Goal: Task Accomplishment & Management: Complete application form

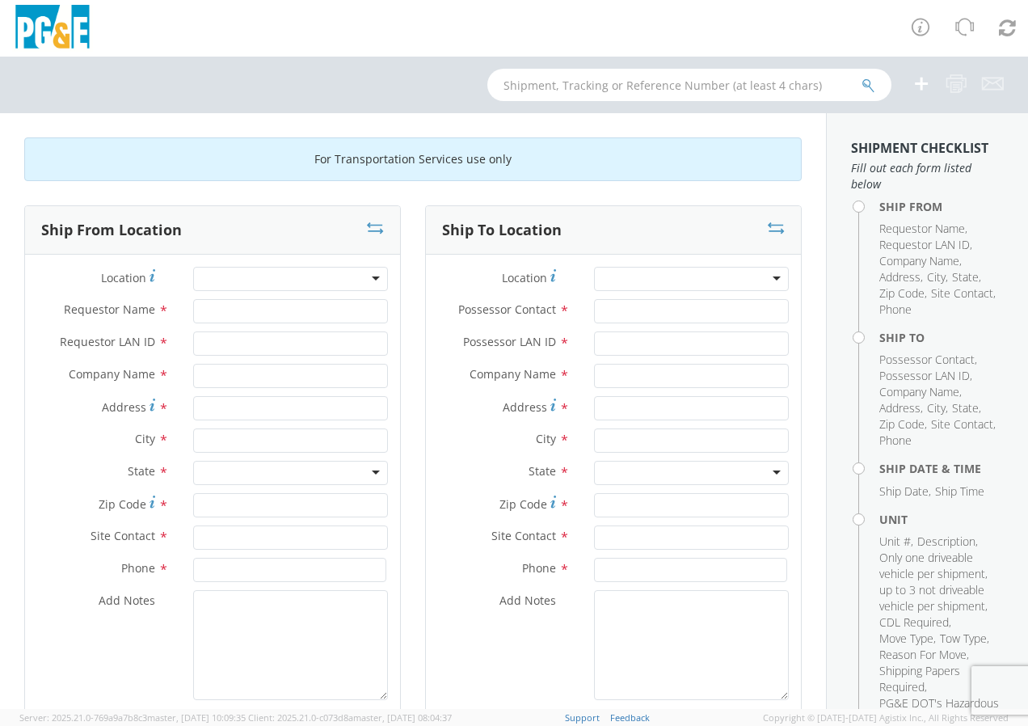
click at [369, 278] on div at bounding box center [290, 279] width 195 height 24
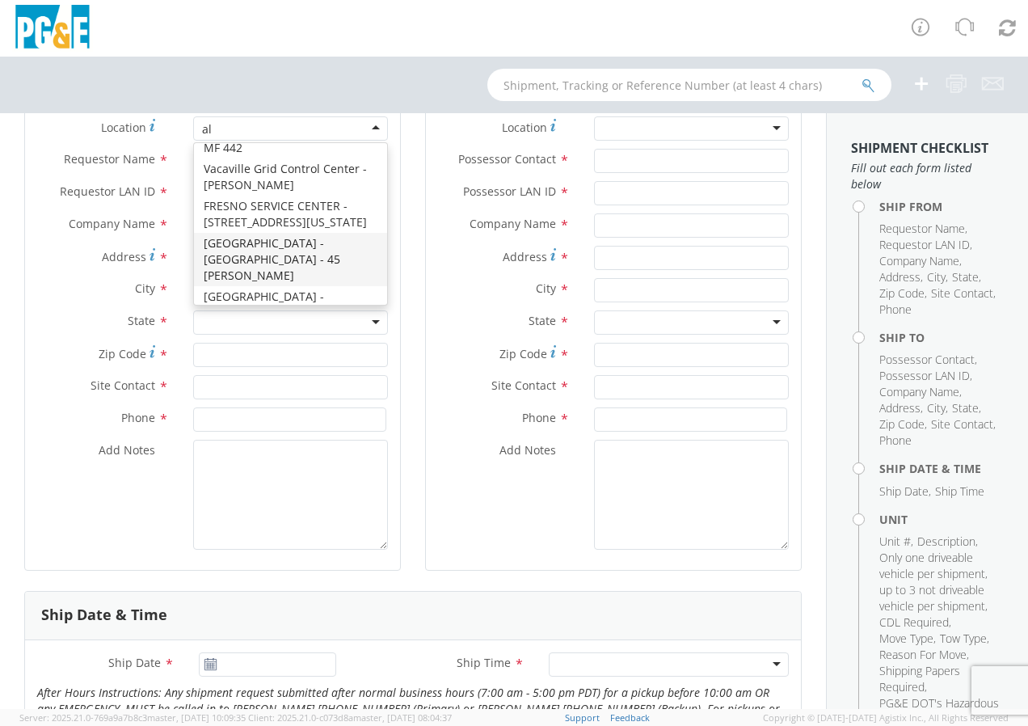
scroll to position [162, 0]
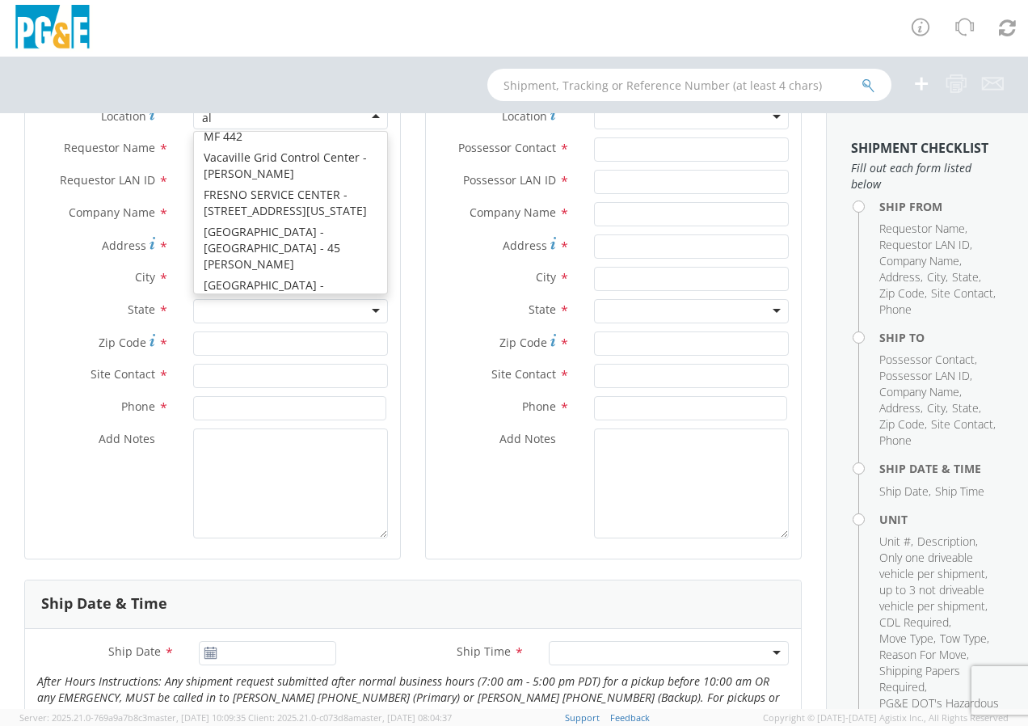
type input "al"
click at [193, 508] on textarea "Add Notes *" at bounding box center [290, 483] width 195 height 110
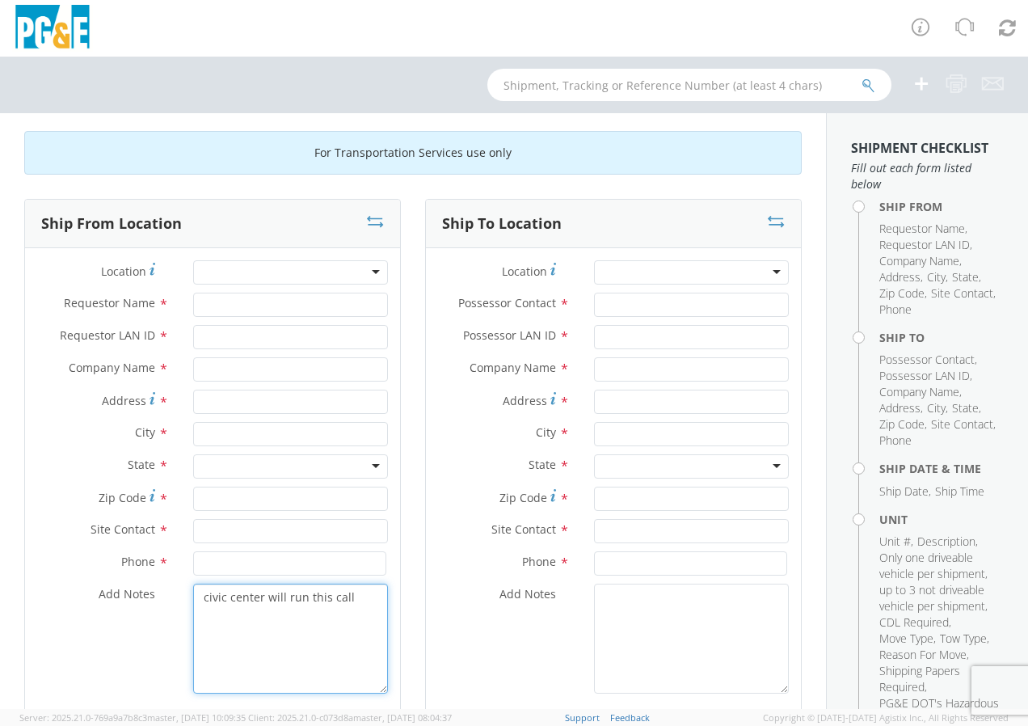
scroll to position [0, 0]
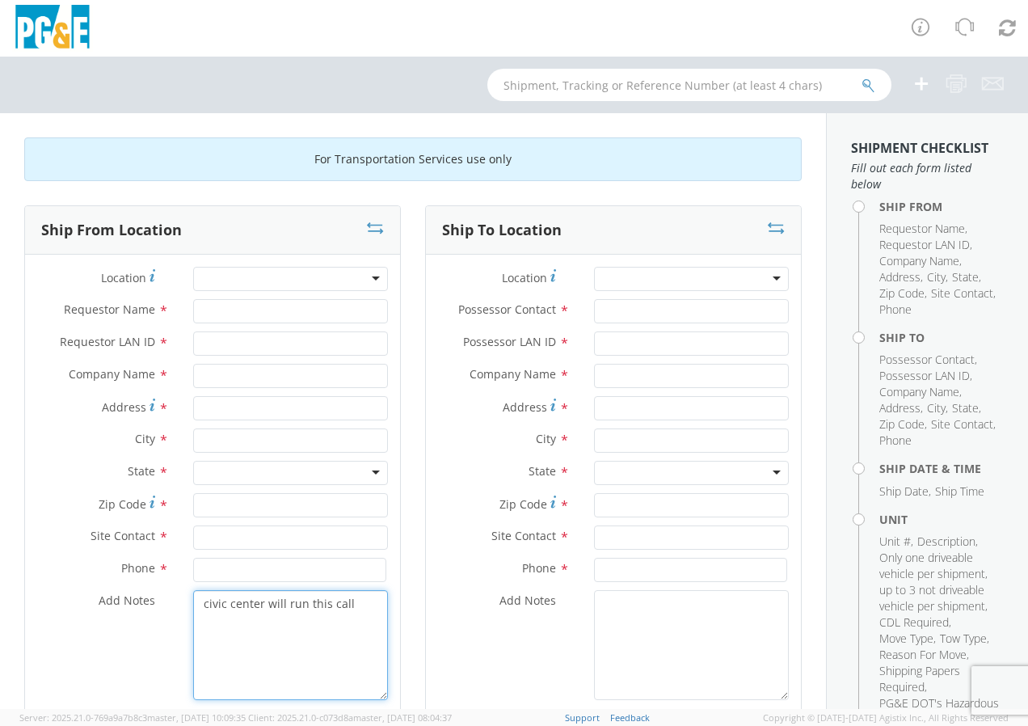
type textarea "civic center will run this call"
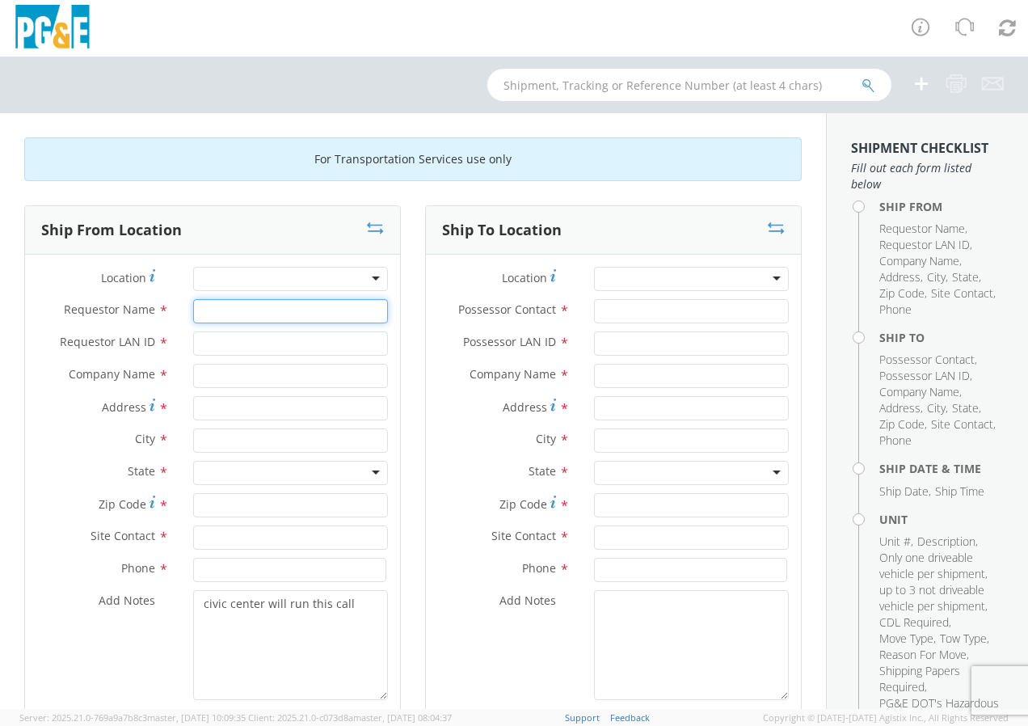
click at [230, 315] on input "Requestor Name *" at bounding box center [290, 311] width 195 height 24
type input "[PERSON_NAME]"
type input "lmae"
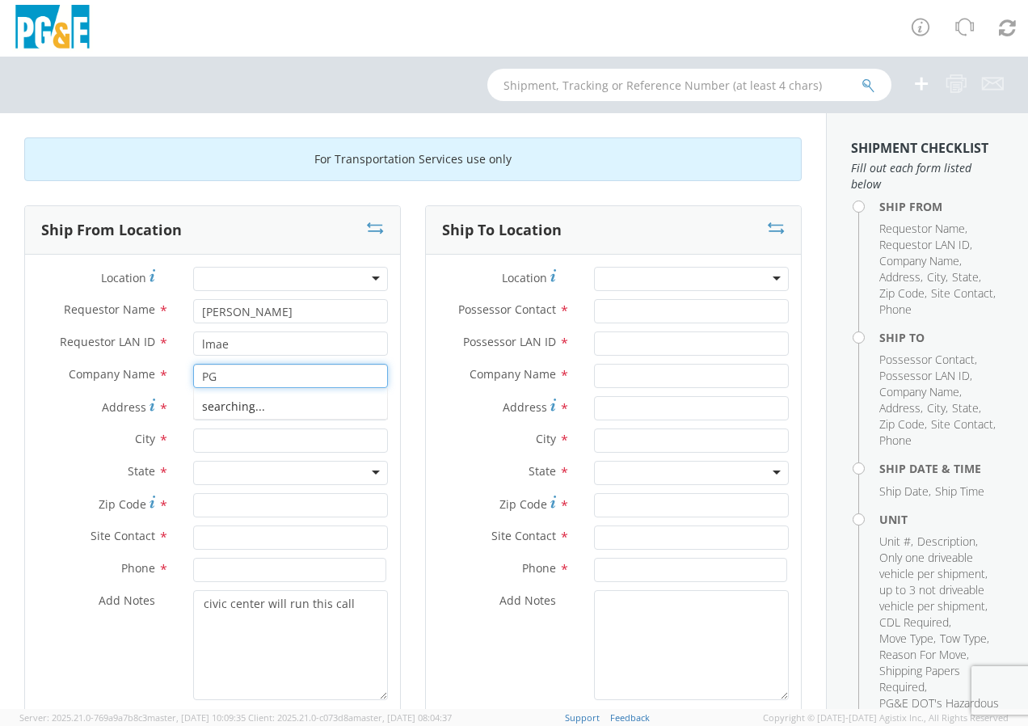
type input "P"
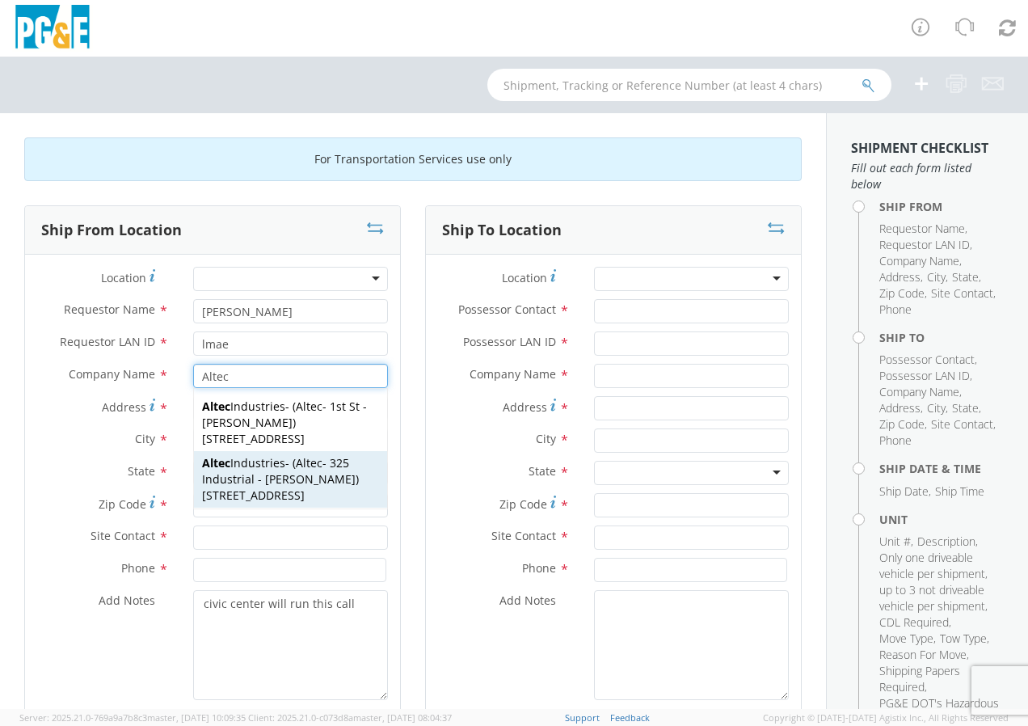
click at [263, 476] on span "Altec - 325 Industrial - [PERSON_NAME]" at bounding box center [279, 471] width 154 height 32
type input "Altec Industries"
type input "[STREET_ADDRESS]"
type input "[PERSON_NAME]"
type input "95620"
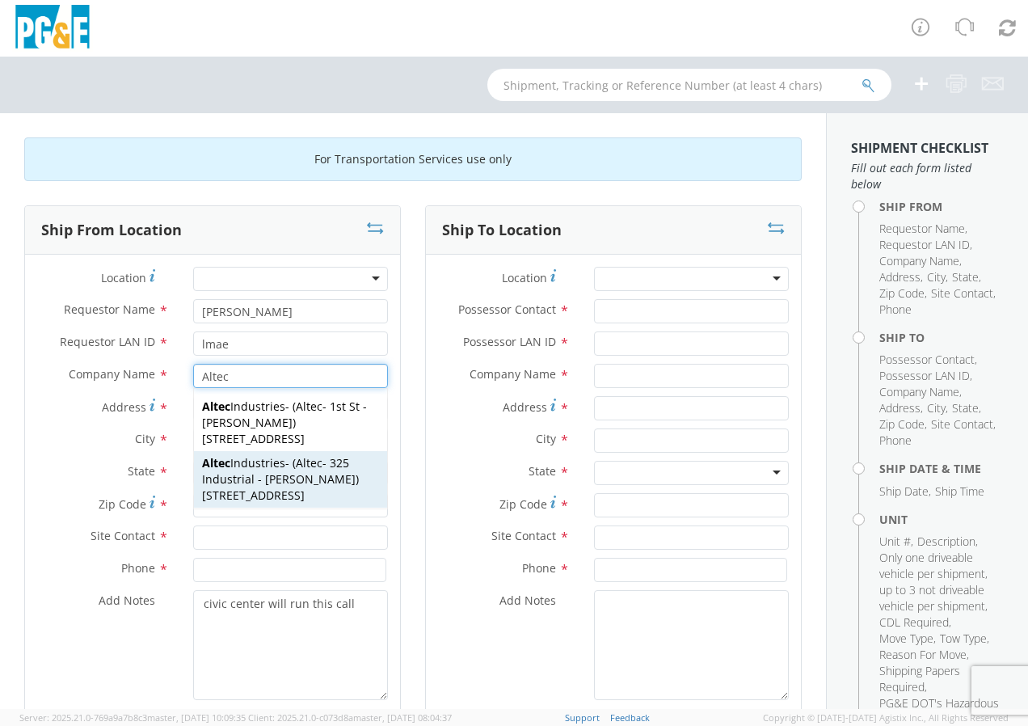
type input "Altec - 325 Industrial - [PERSON_NAME]"
type input "[PHONE_NUMBER]"
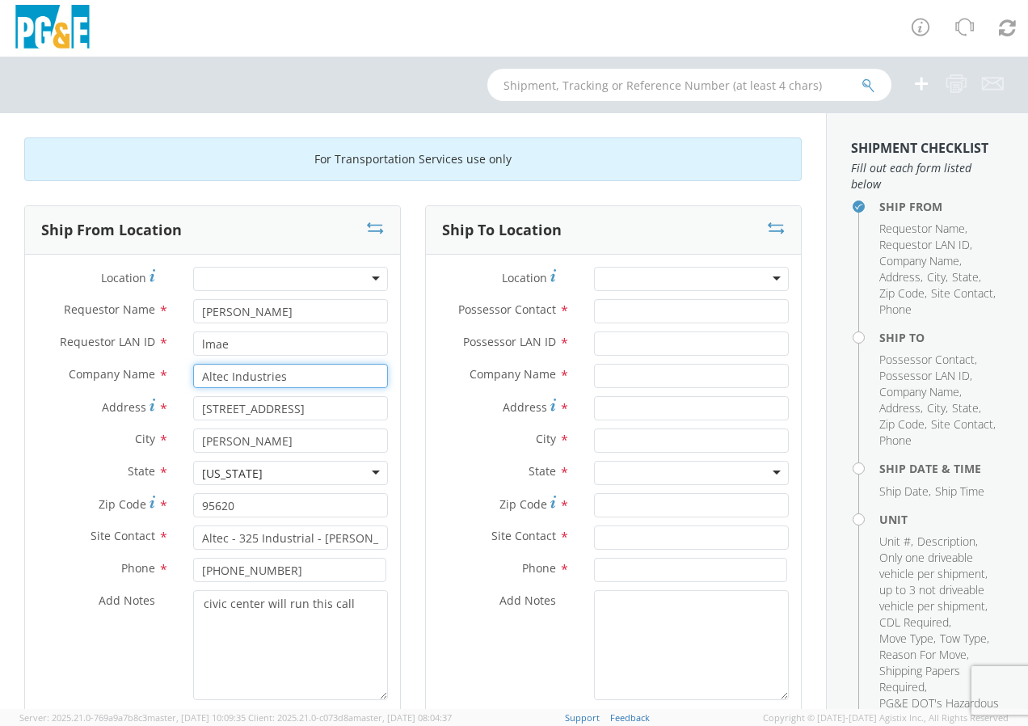
type input "Altec Industries"
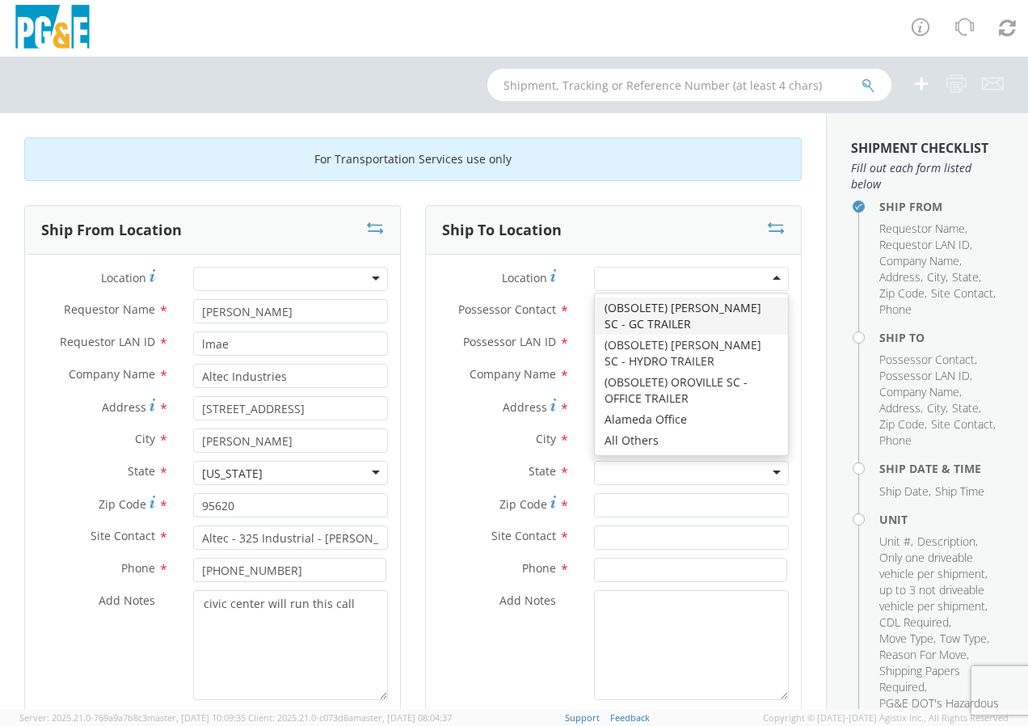
click at [765, 282] on div at bounding box center [691, 279] width 195 height 24
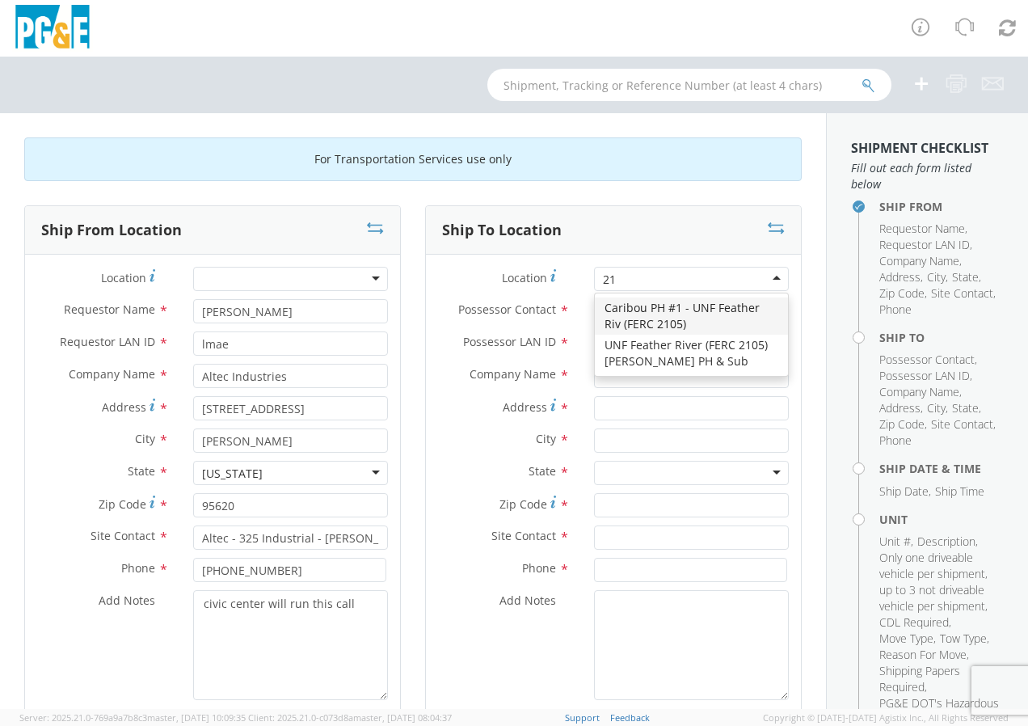
type input "2"
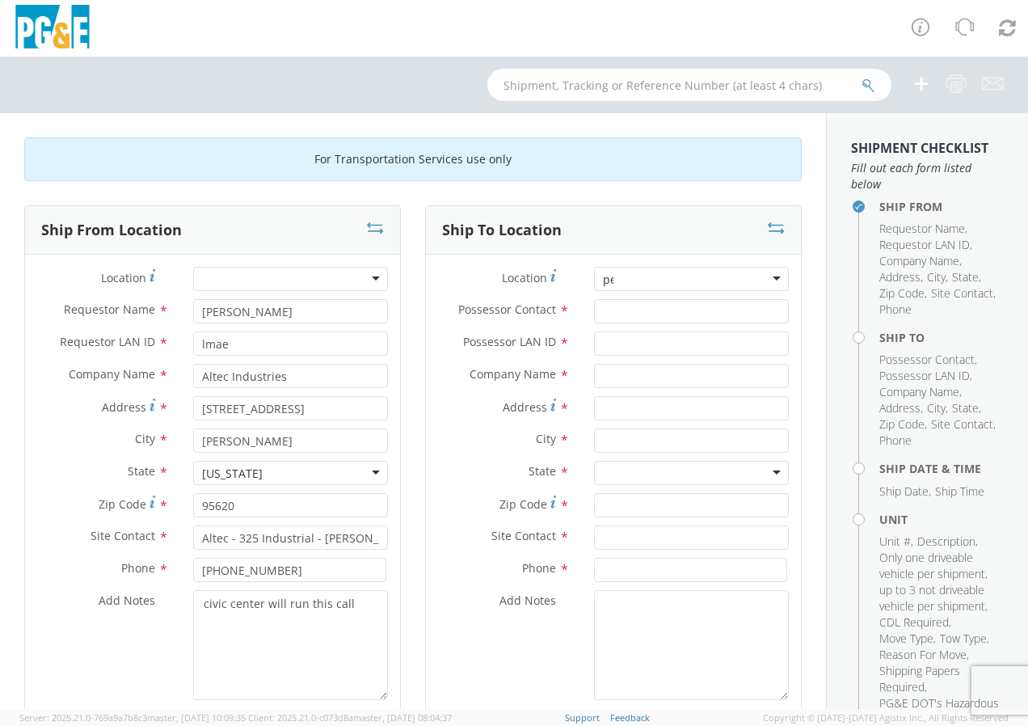
scroll to position [4, 0]
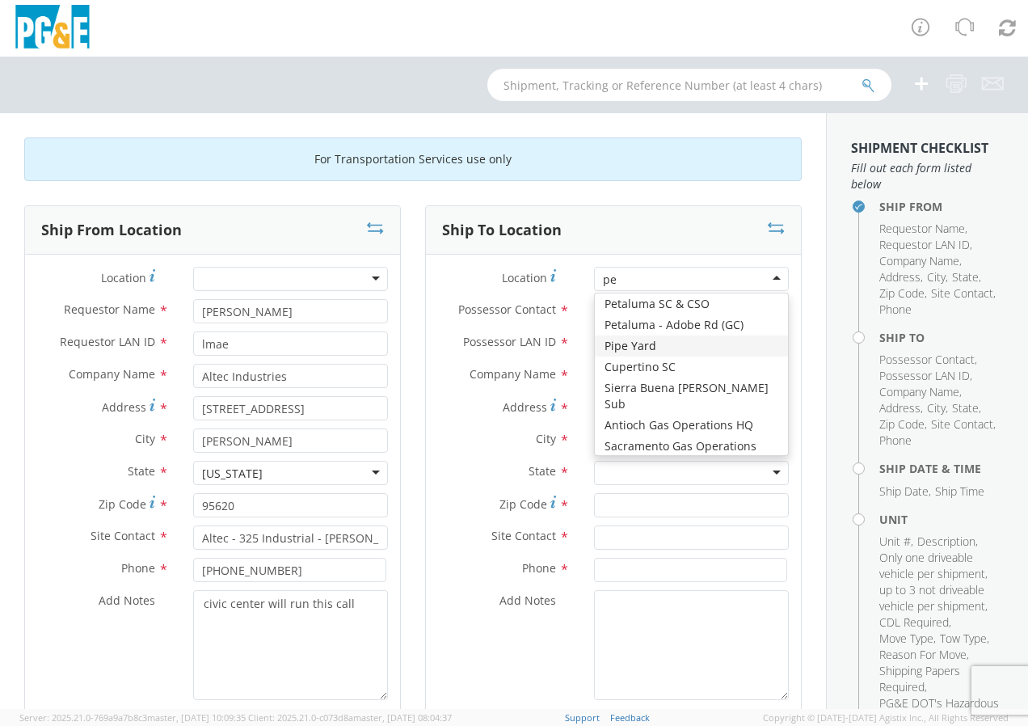
type input "pet"
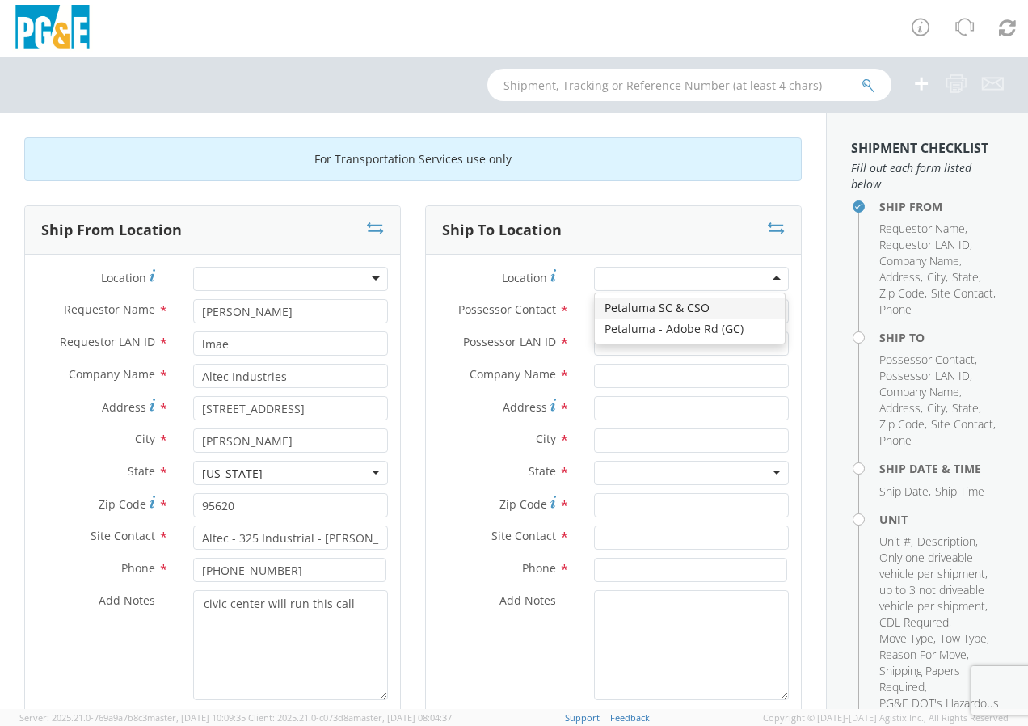
type input "PG&E"
type input "[STREET_ADDRESS]"
type input "Petaluma"
type input "94954"
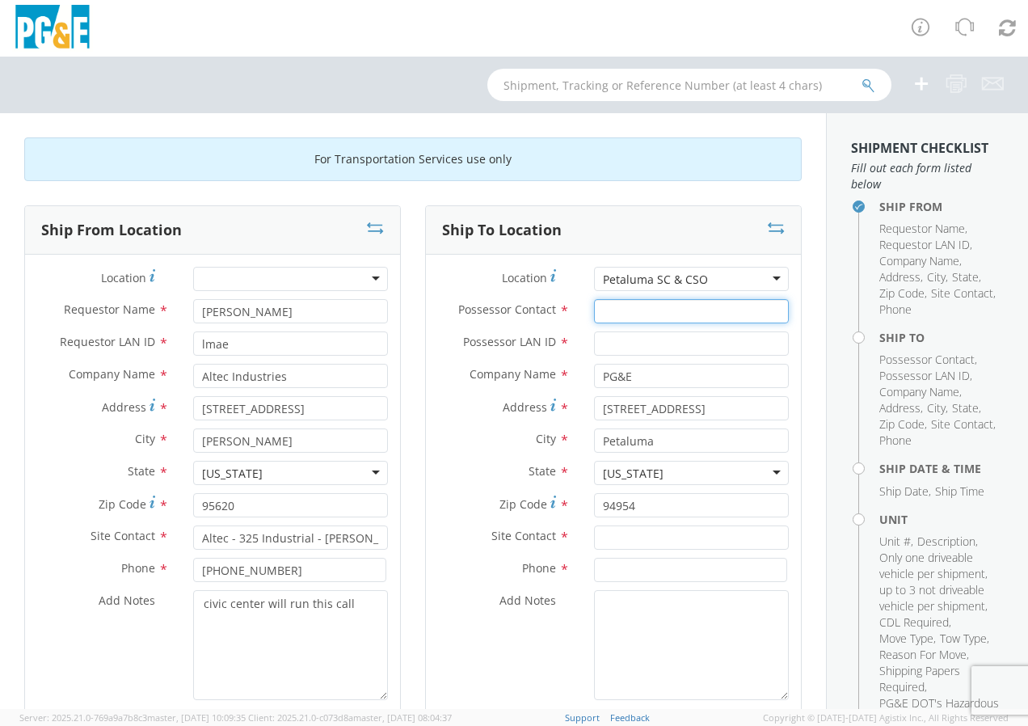
click at [616, 311] on input "Possessor Contact *" at bounding box center [691, 311] width 195 height 24
type input "[PERSON_NAME]"
type input "lmae"
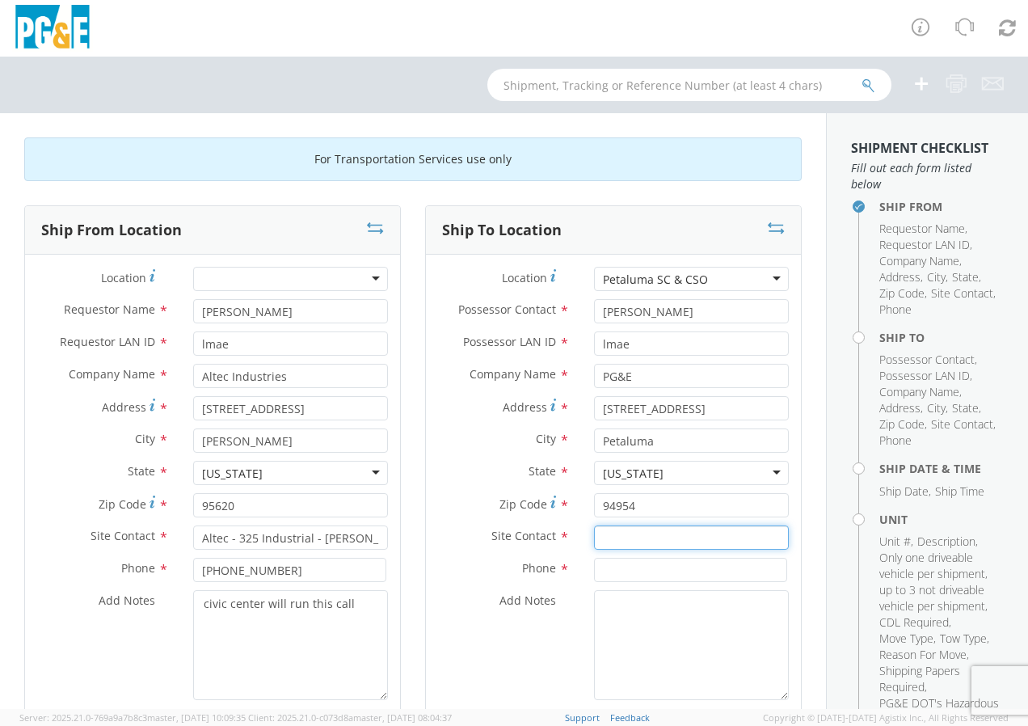
click at [660, 532] on input "text" at bounding box center [691, 537] width 195 height 24
type input "LUke"
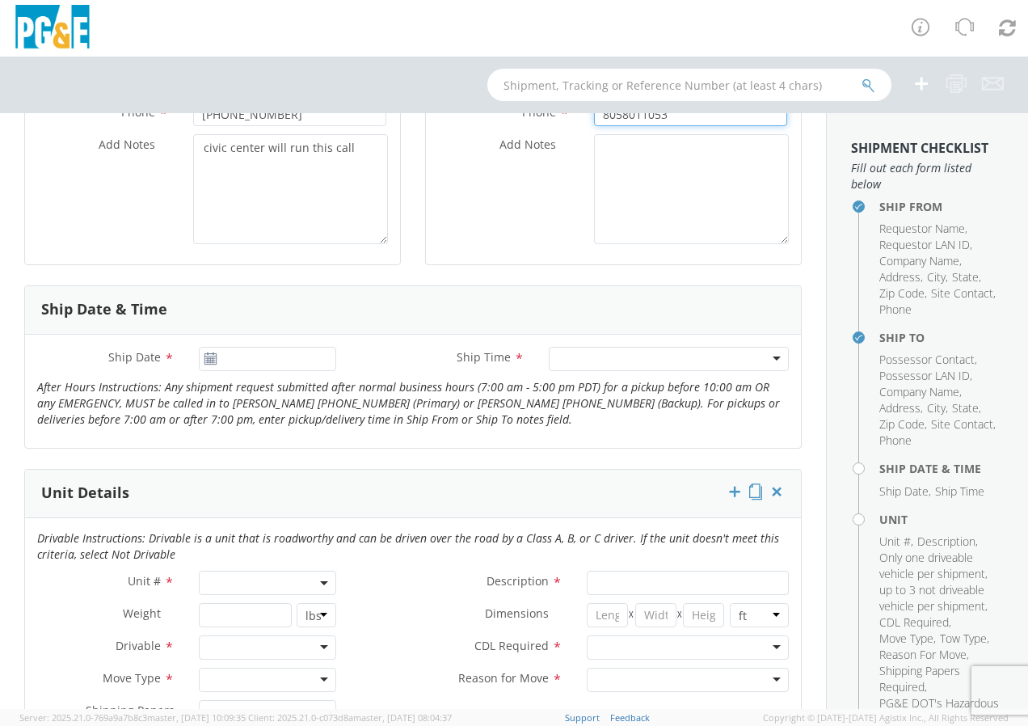
scroll to position [485, 0]
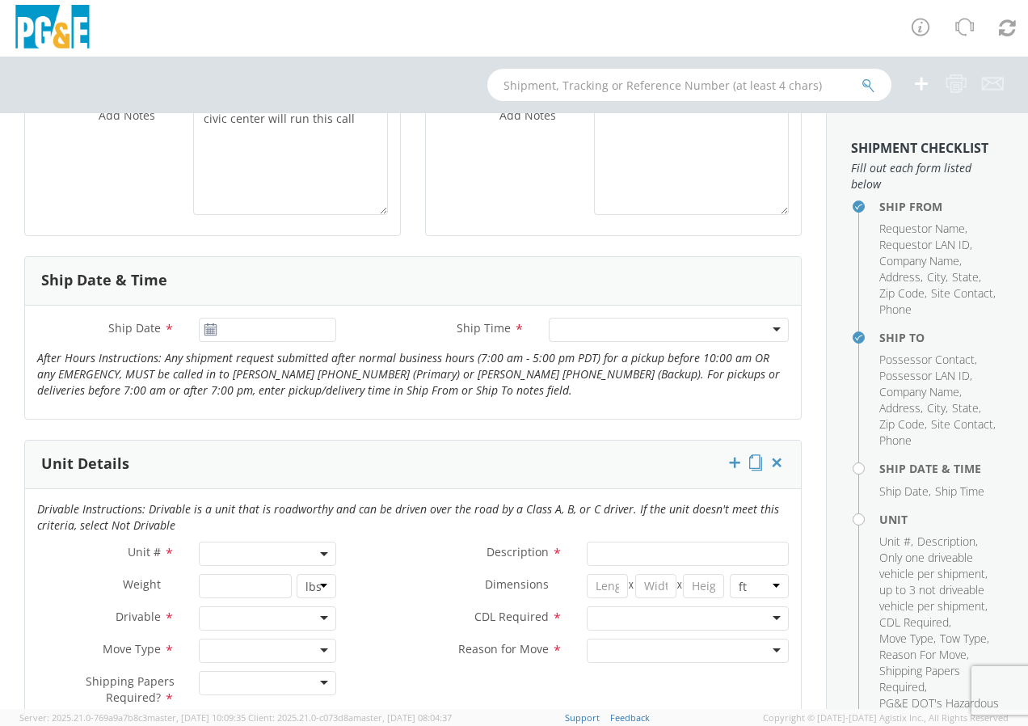
type input "8058011053"
click at [207, 323] on icon at bounding box center [211, 329] width 14 height 13
type input "[DATE]"
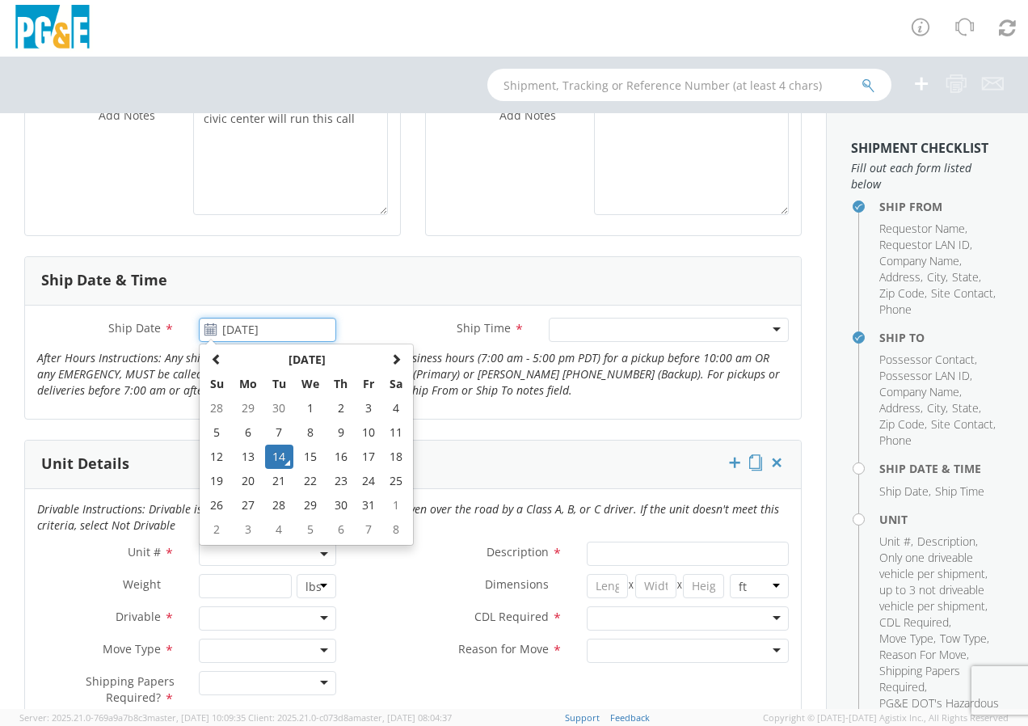
click at [276, 328] on input "[DATE]" at bounding box center [267, 330] width 137 height 24
click at [280, 456] on td "14" at bounding box center [279, 456] width 28 height 24
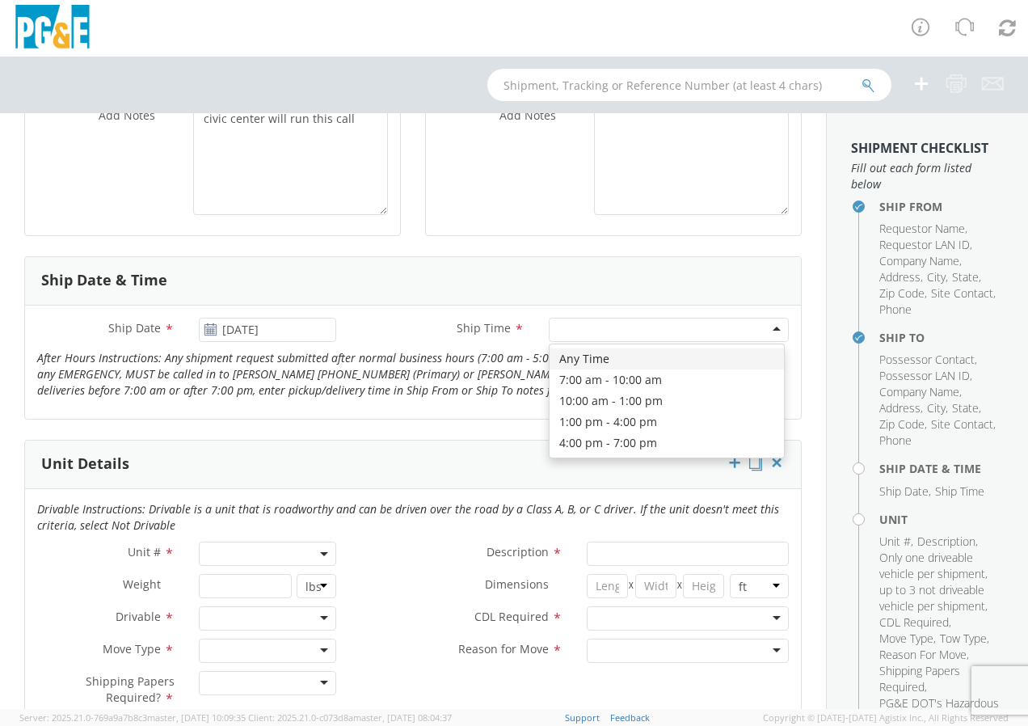
click at [765, 326] on div at bounding box center [669, 330] width 240 height 24
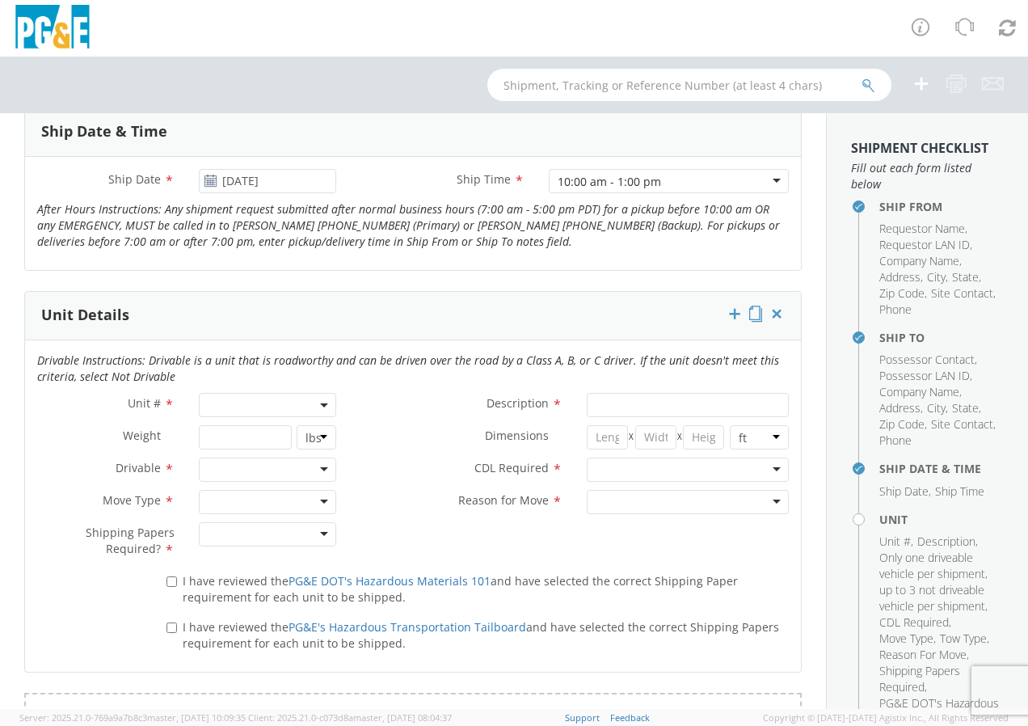
scroll to position [647, 0]
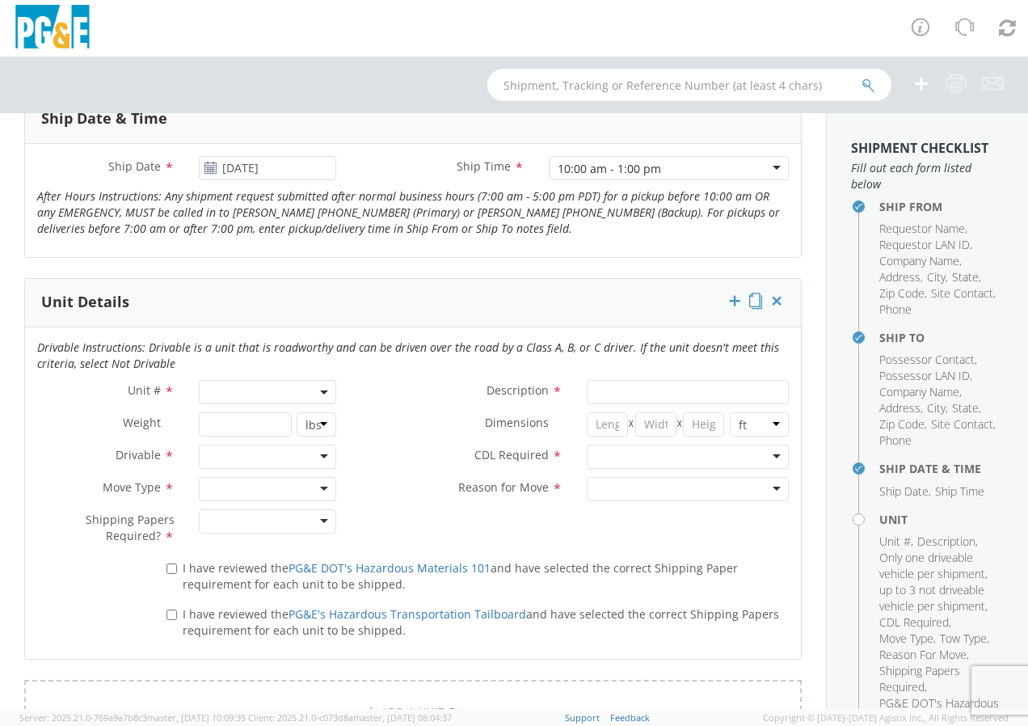
click at [278, 386] on span at bounding box center [267, 392] width 137 height 24
click at [357, 447] on label "CDL Required *" at bounding box center [461, 454] width 226 height 21
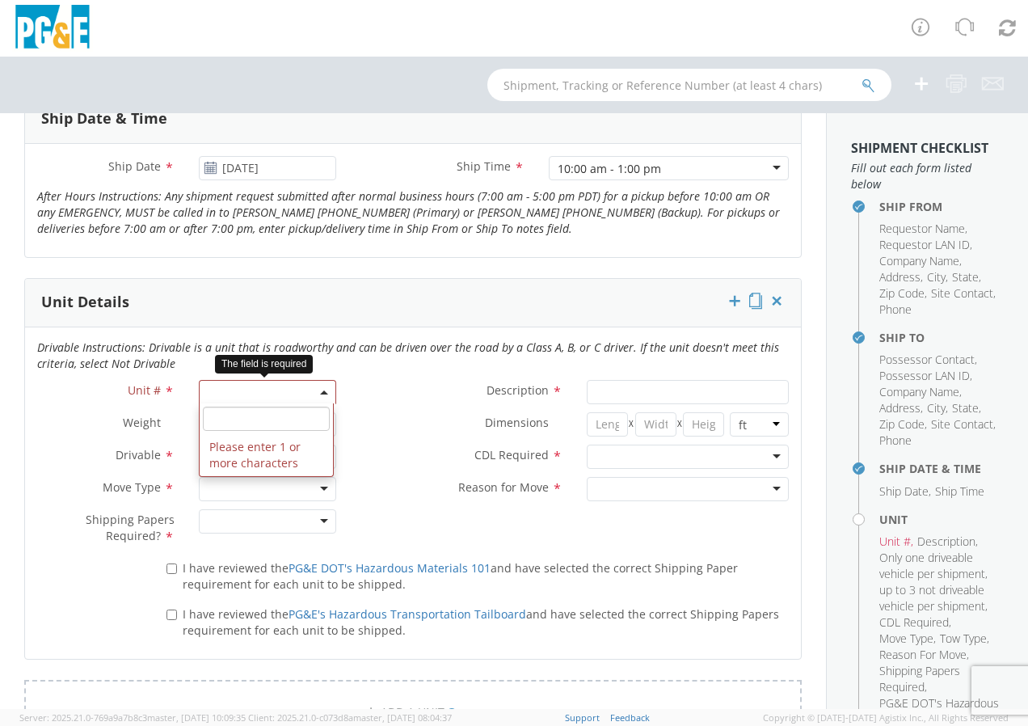
click at [272, 388] on span at bounding box center [267, 392] width 137 height 24
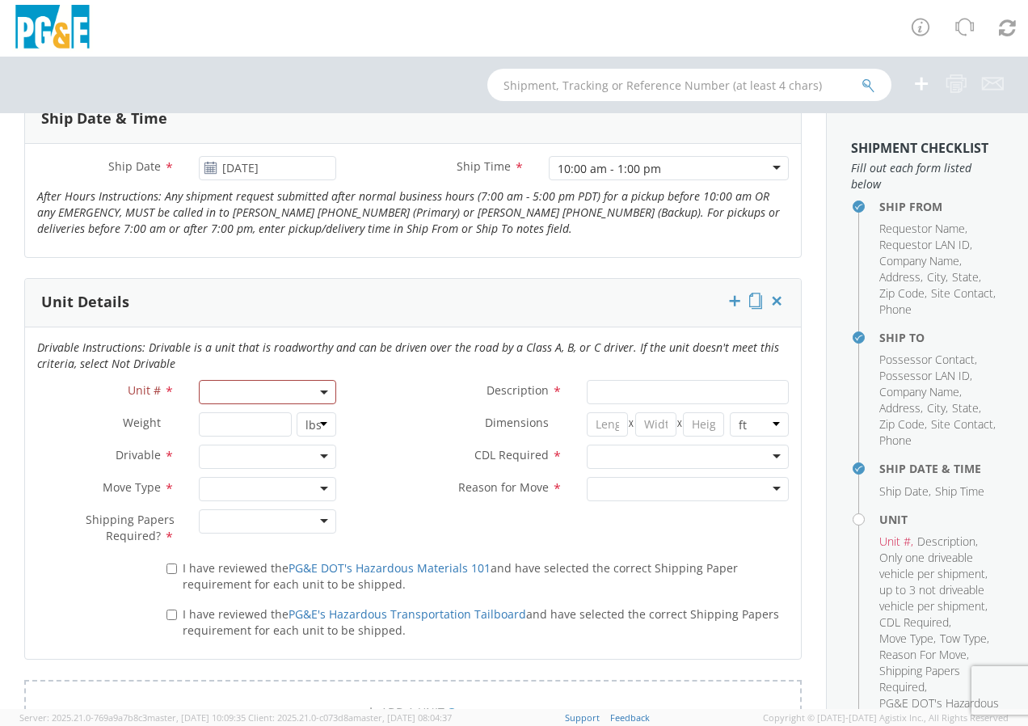
click at [348, 445] on label "CDL Required *" at bounding box center [461, 454] width 226 height 21
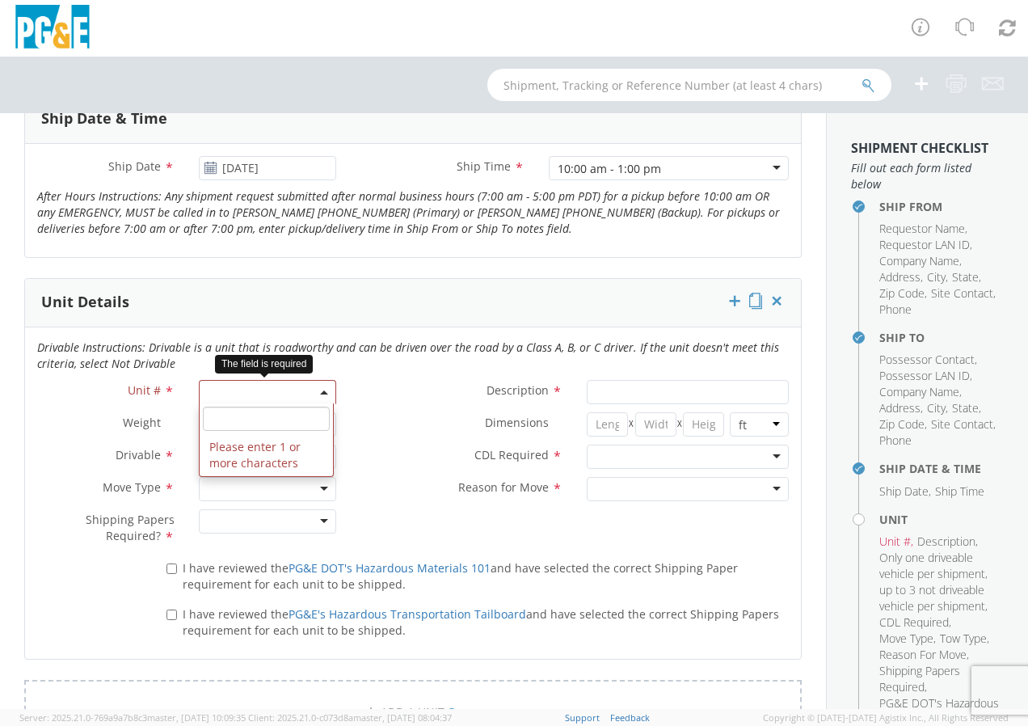
click at [208, 392] on span at bounding box center [267, 392] width 137 height 24
click at [264, 456] on li "Please enter 1 or more characters" at bounding box center [266, 455] width 133 height 42
click at [369, 453] on label "CDL Required *" at bounding box center [461, 454] width 226 height 21
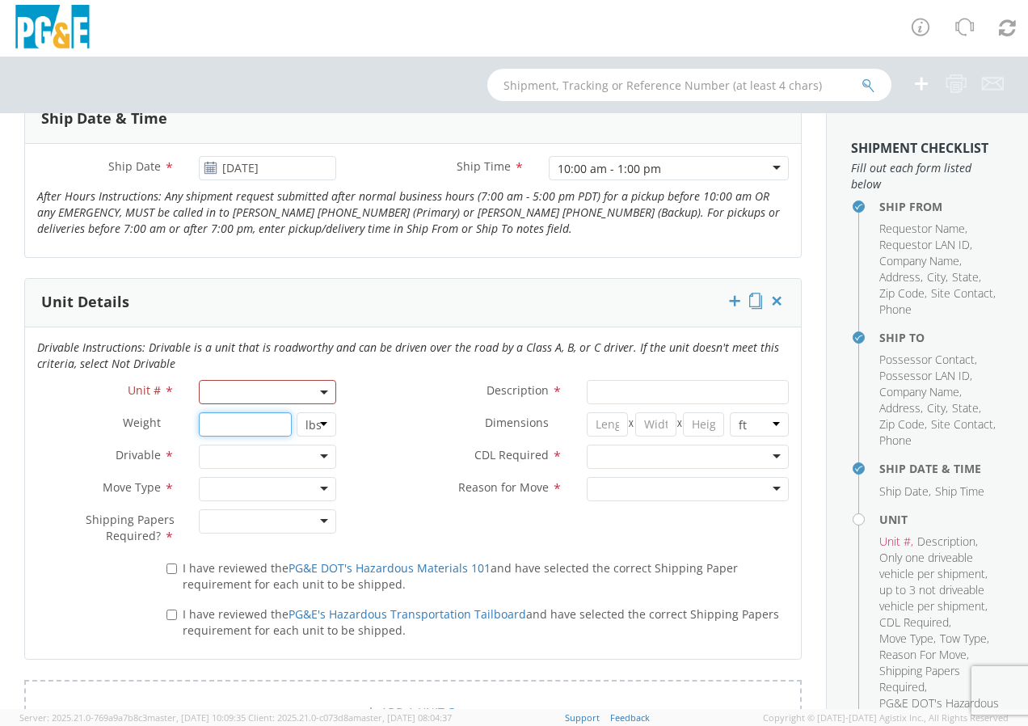
click at [233, 422] on input "number" at bounding box center [245, 424] width 93 height 24
click at [316, 394] on span at bounding box center [267, 392] width 137 height 24
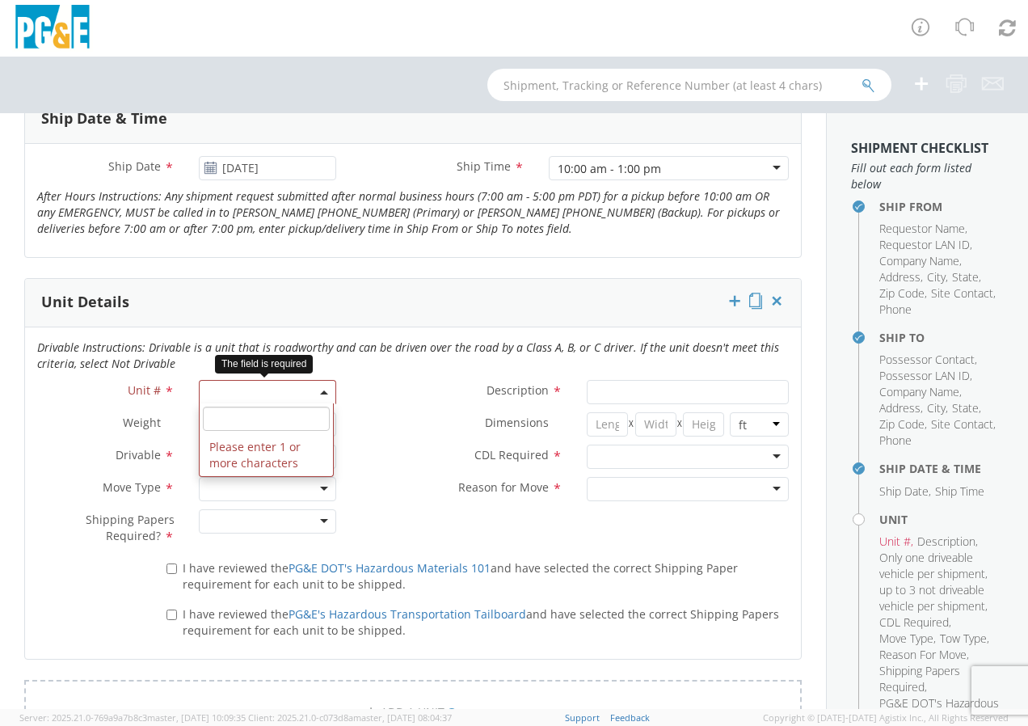
click at [247, 454] on li "Please enter 1 or more characters" at bounding box center [266, 455] width 133 height 42
click at [245, 417] on input "search" at bounding box center [266, 419] width 127 height 24
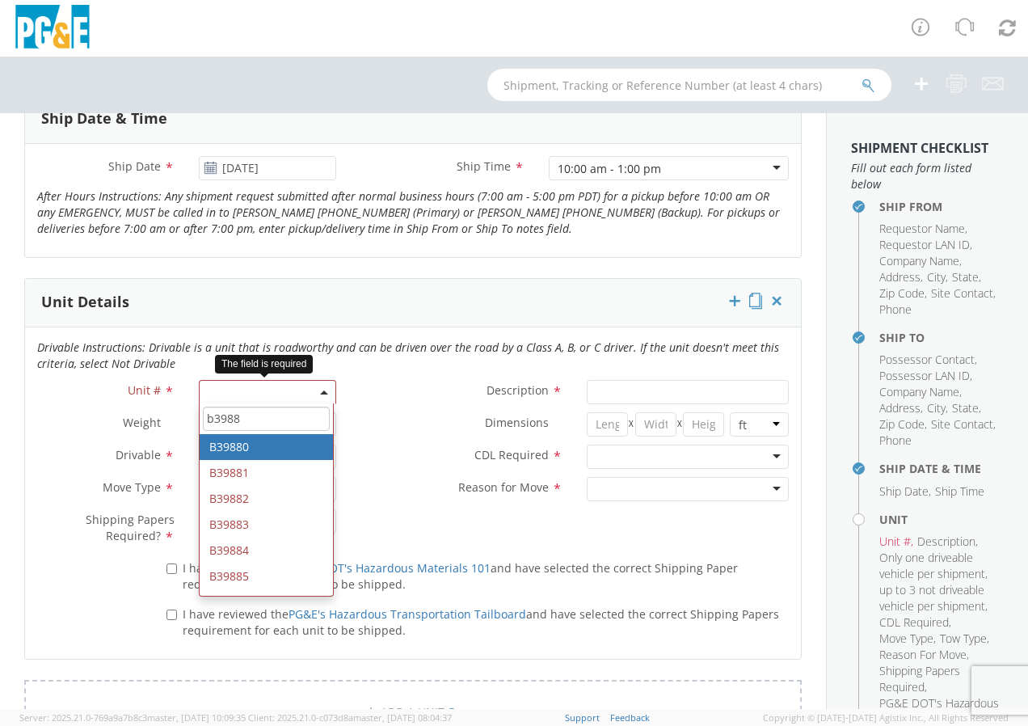
type input "b39884"
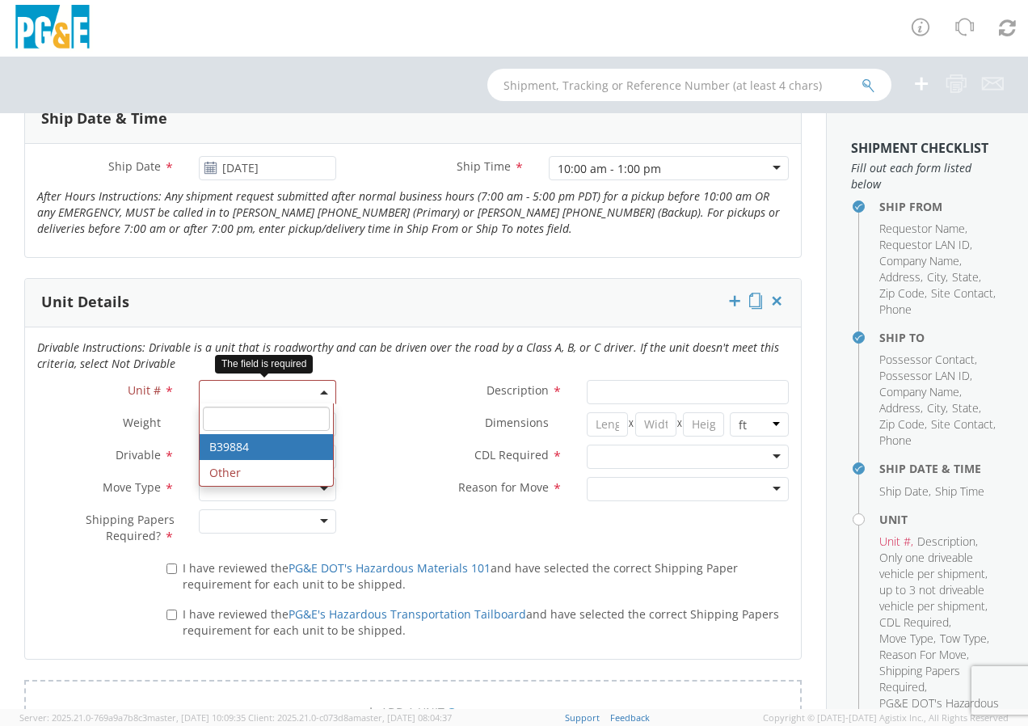
click at [396, 419] on label "Dimensions *" at bounding box center [461, 422] width 226 height 21
click at [316, 395] on span at bounding box center [267, 392] width 137 height 24
click at [221, 415] on input "search" at bounding box center [266, 419] width 127 height 24
type input "b39884"
type input "TRUCK; TROUBLE W/AERIAL 4X4"
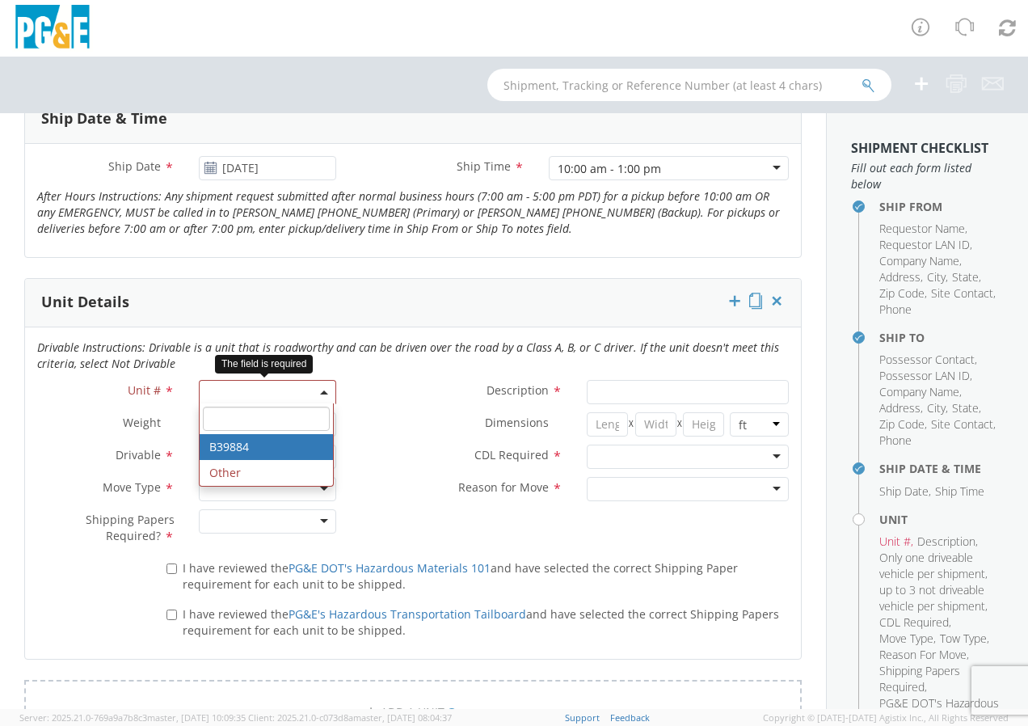
type input "22000"
select select "B39884"
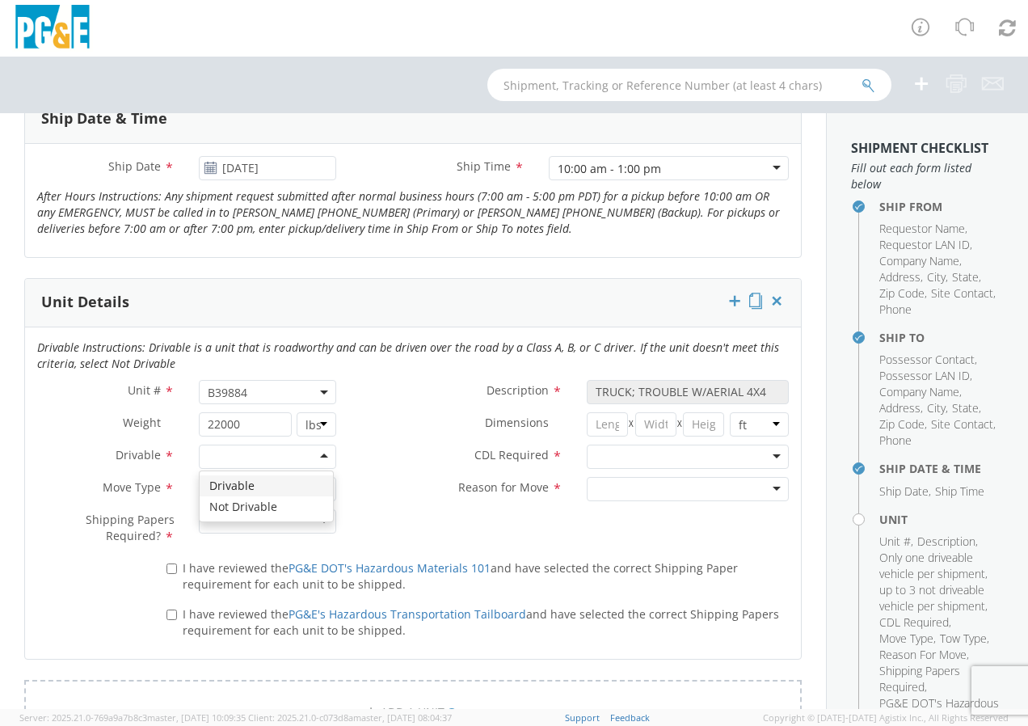
click at [316, 461] on div at bounding box center [267, 456] width 137 height 24
click at [319, 485] on div at bounding box center [267, 489] width 137 height 24
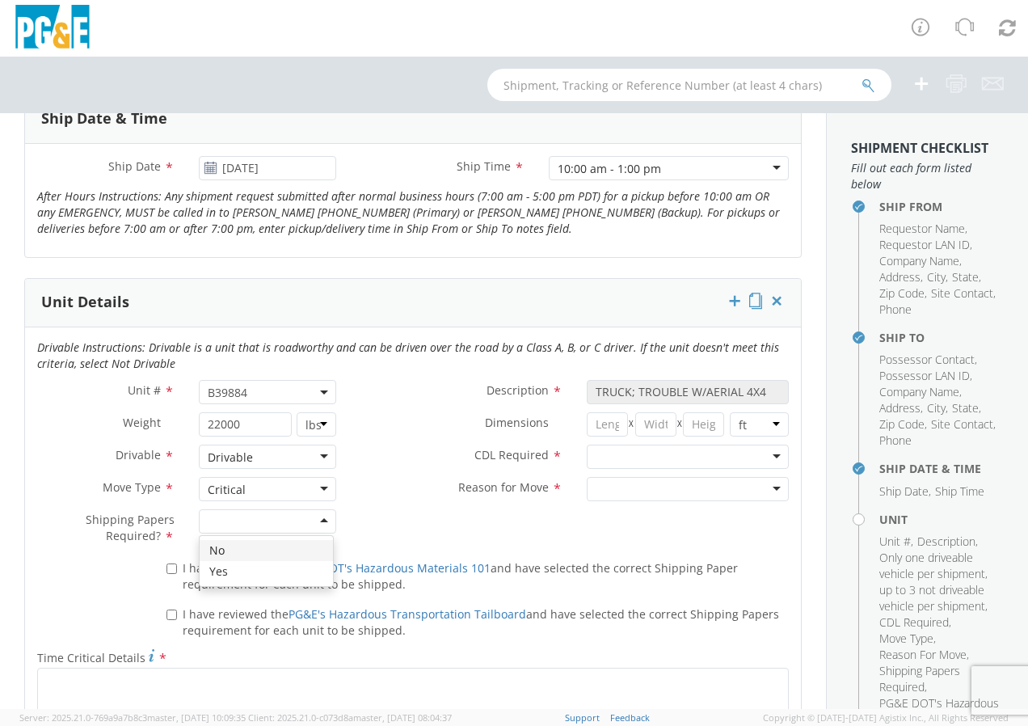
click at [318, 521] on div at bounding box center [267, 521] width 137 height 24
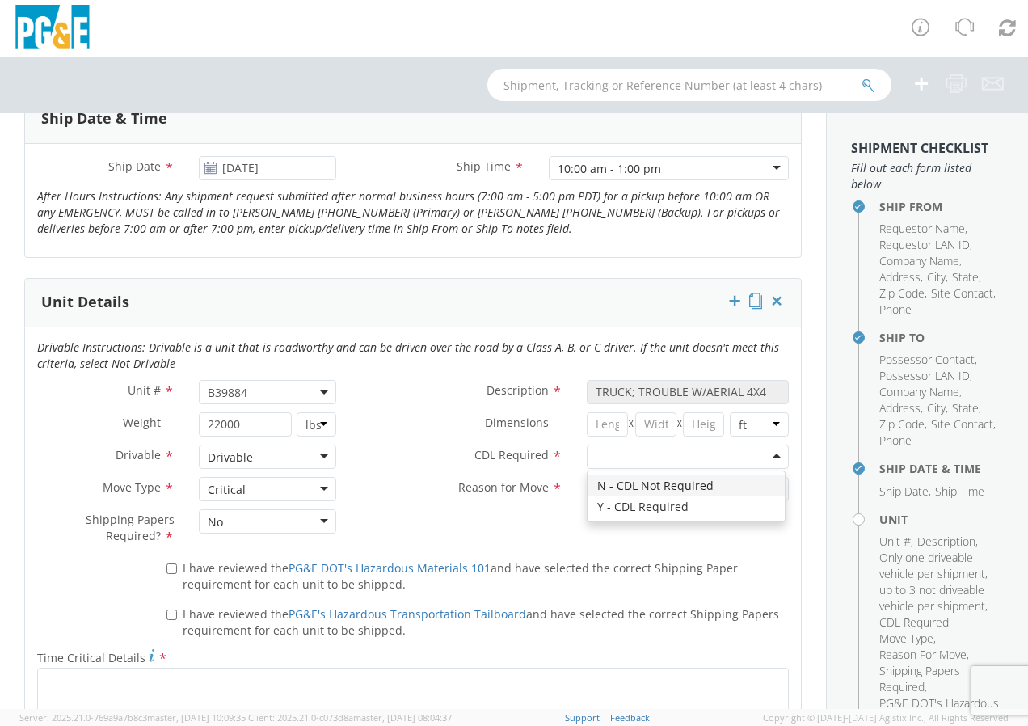
click at [760, 456] on div at bounding box center [688, 456] width 202 height 24
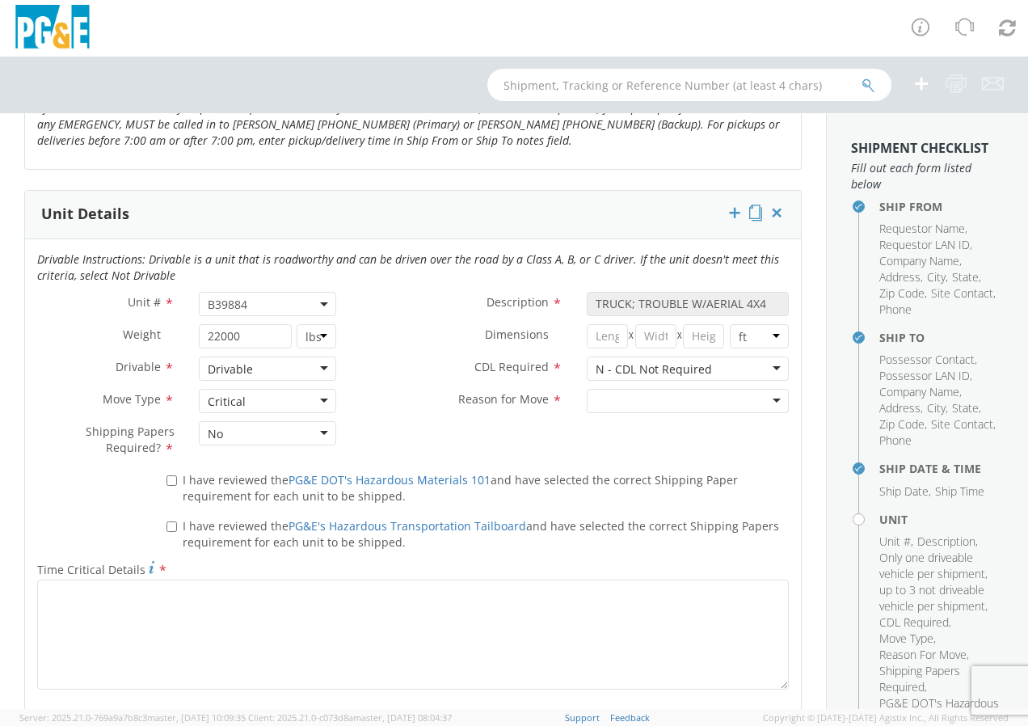
scroll to position [808, 0]
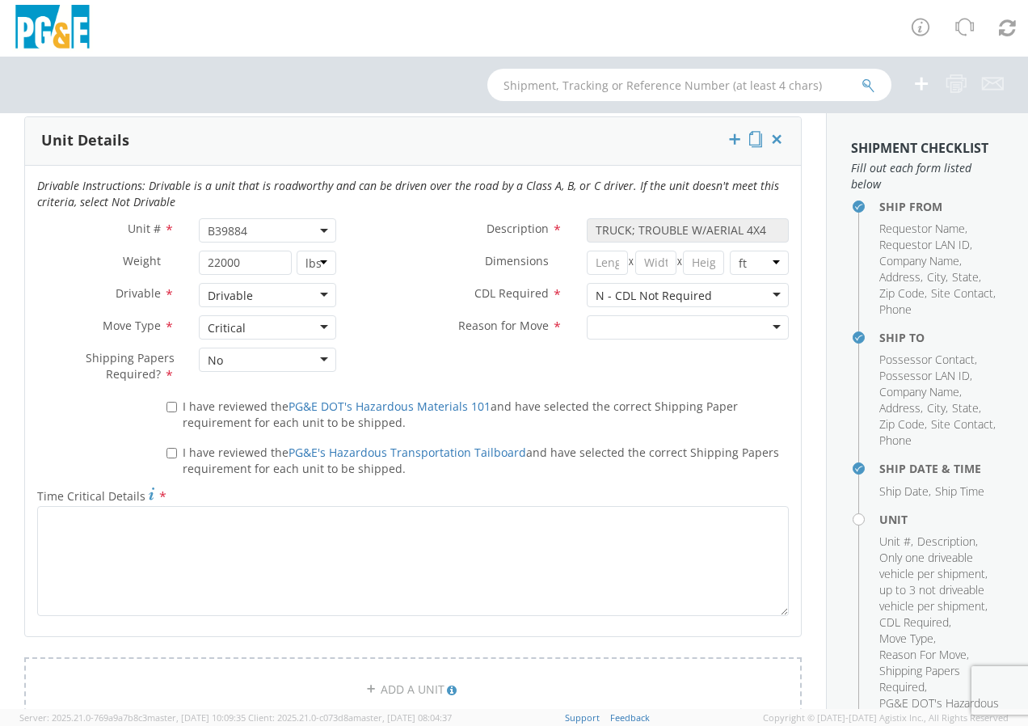
click at [762, 331] on div at bounding box center [688, 327] width 202 height 24
click at [169, 407] on input "I have reviewed the PG&E DOT's Hazardous Materials 101 and have selected the co…" at bounding box center [171, 407] width 11 height 11
checkbox input "true"
click at [167, 457] on input "I have reviewed the PG&E's Hazardous Transportation Tailboard and have selected…" at bounding box center [171, 453] width 11 height 11
checkbox input "true"
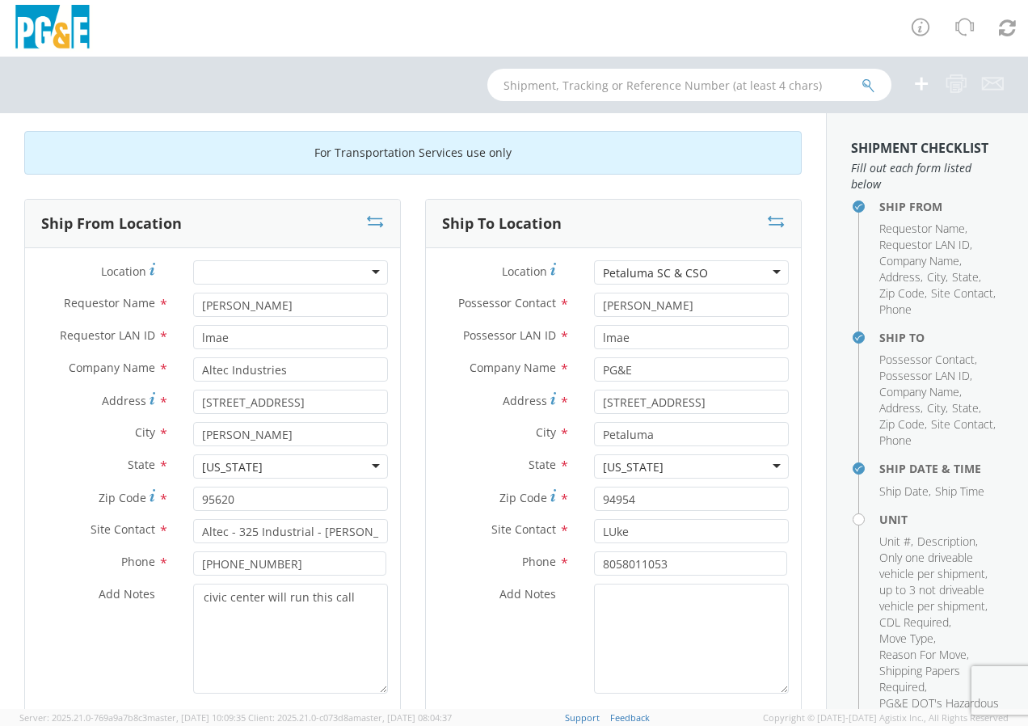
scroll to position [0, 0]
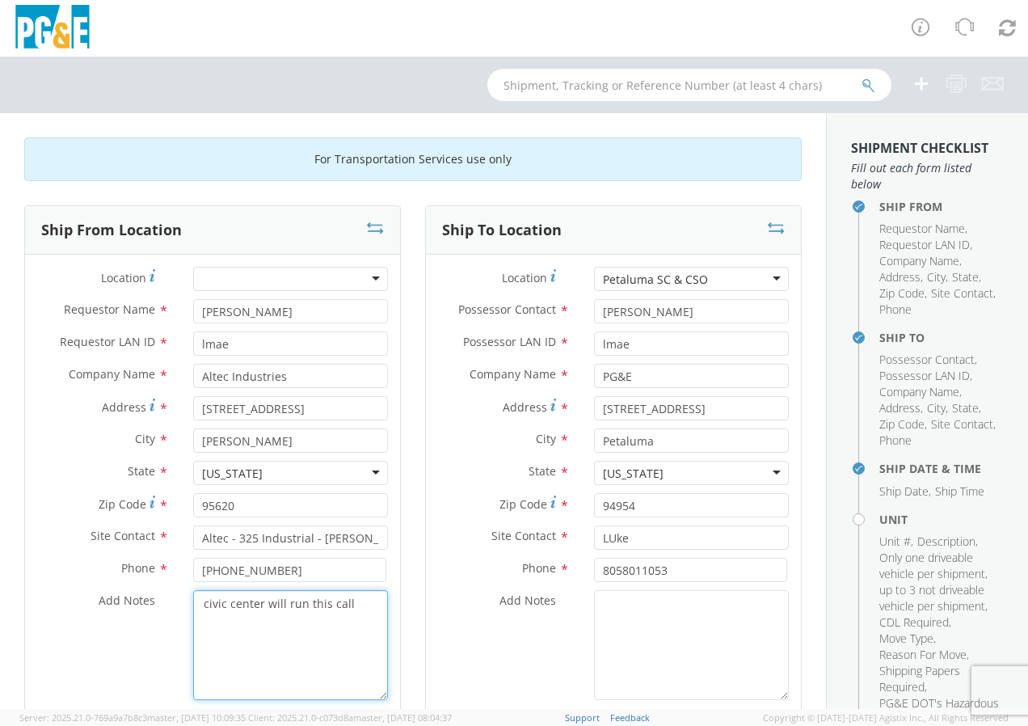
click at [345, 605] on textarea "civic center will run this call" at bounding box center [290, 645] width 195 height 110
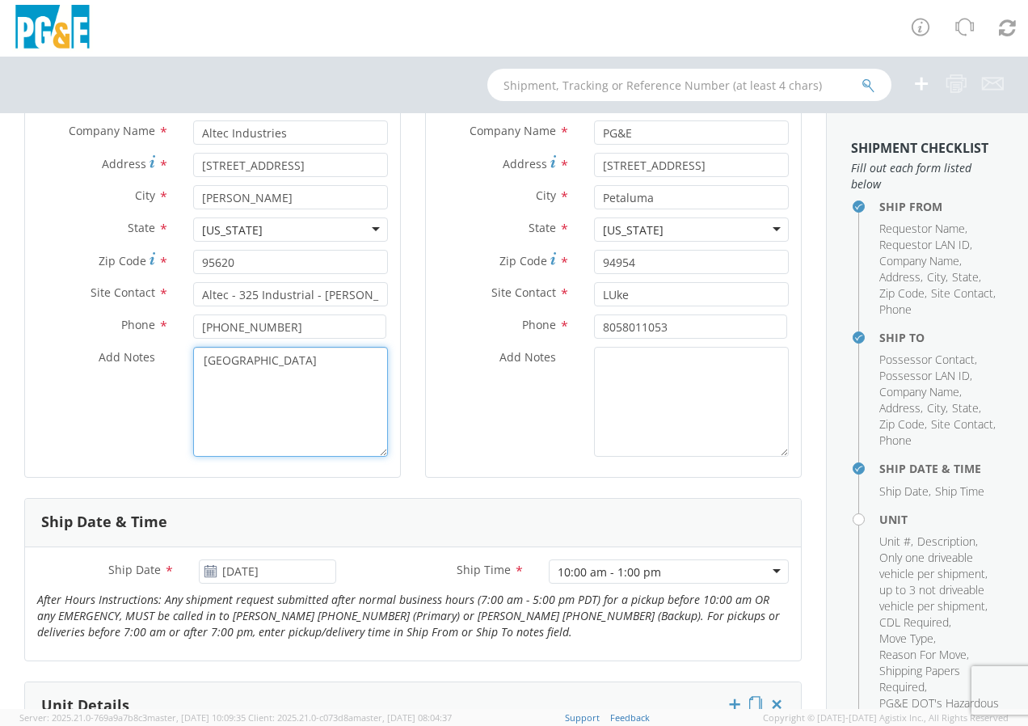
scroll to position [81, 0]
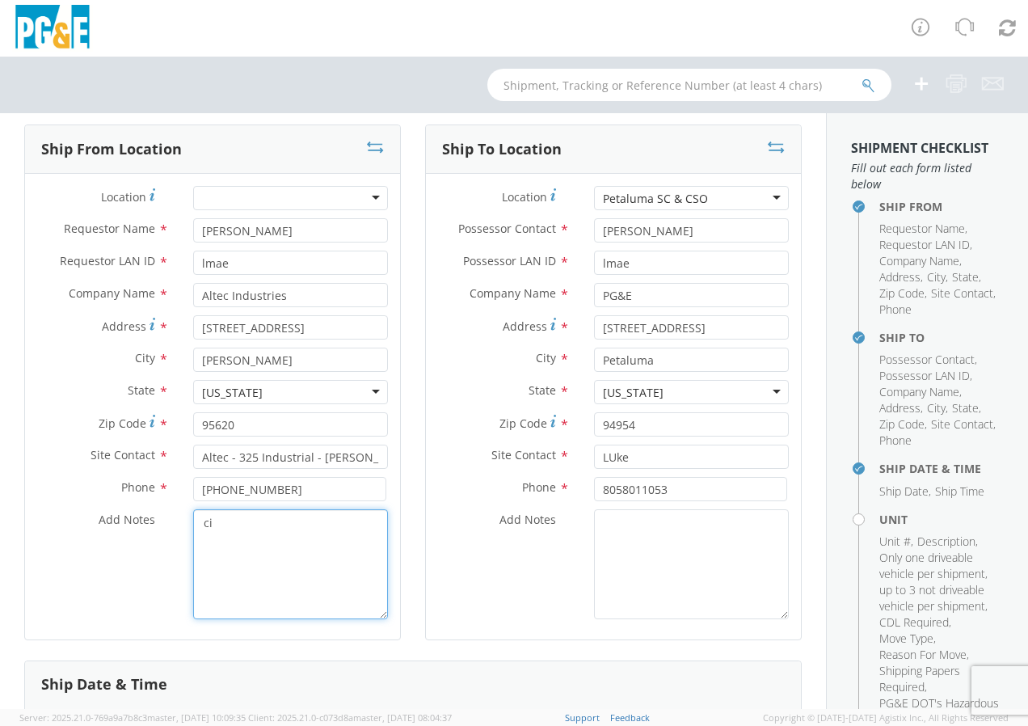
type textarea "c"
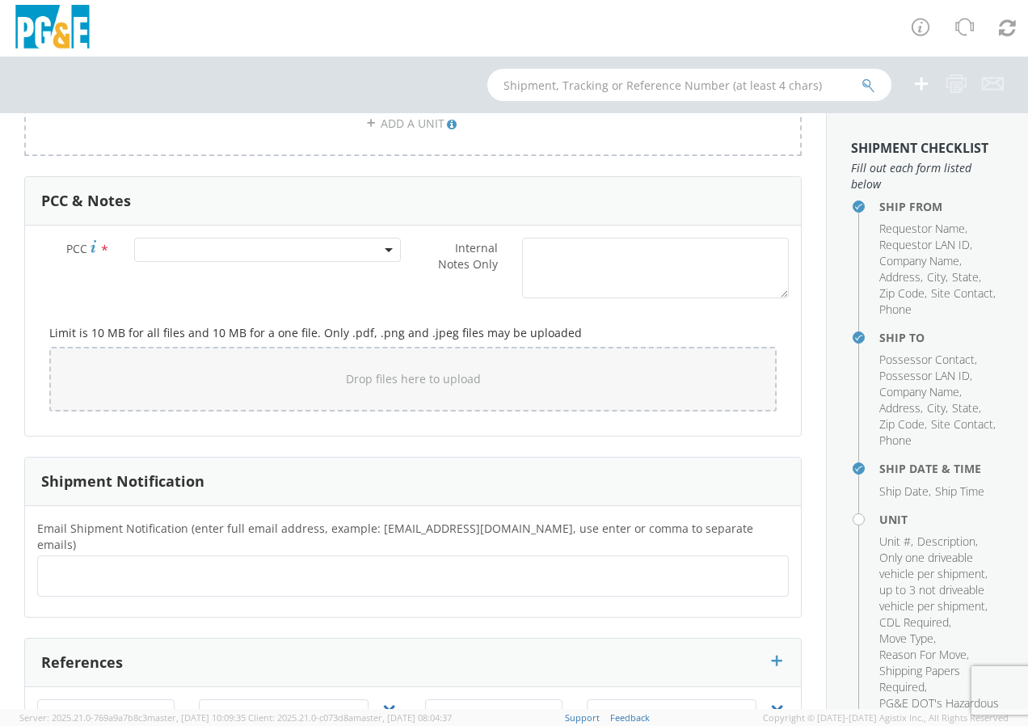
scroll to position [1446, 0]
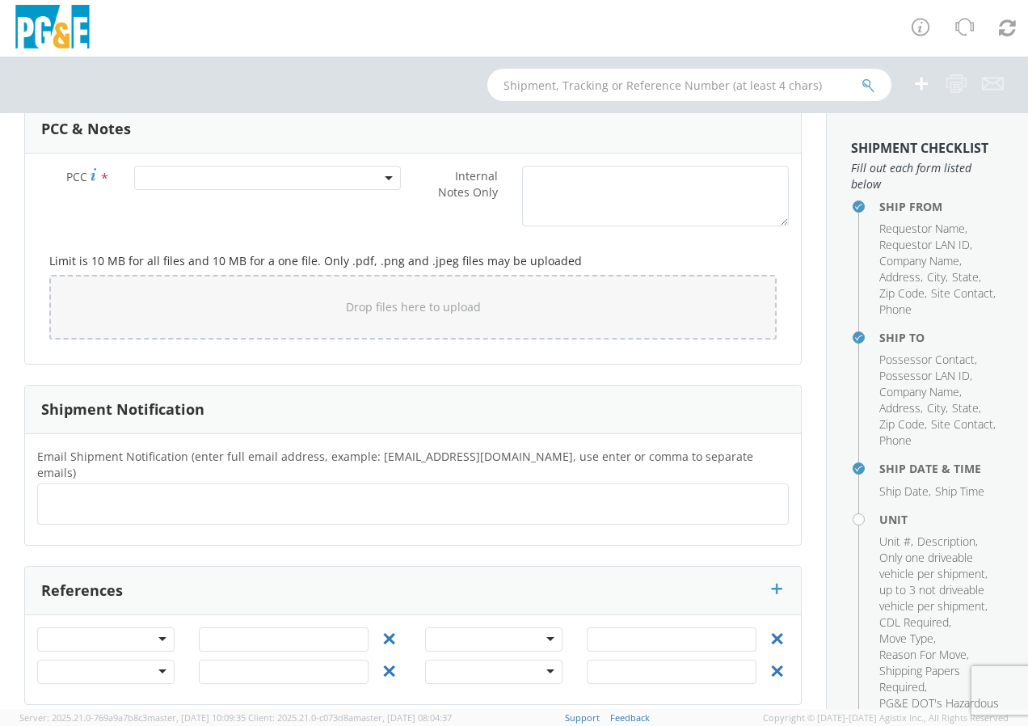
click at [228, 491] on ul at bounding box center [412, 504] width 737 height 27
type input "[EMAIL_ADDRESS][DOMAIN_NAME]"
click at [392, 171] on span at bounding box center [267, 178] width 267 height 24
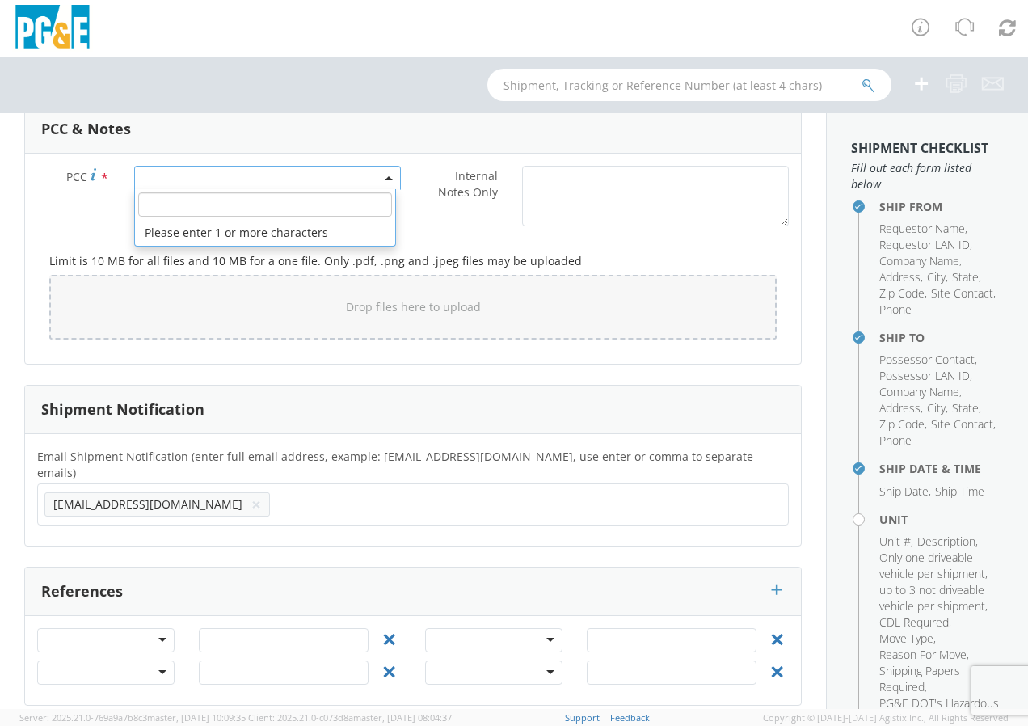
click at [352, 201] on input "number" at bounding box center [265, 204] width 254 height 24
click at [217, 202] on input "number" at bounding box center [265, 204] width 254 height 24
type input "2037124"
click at [557, 227] on div "Internal Notes Only *" at bounding box center [607, 200] width 388 height 69
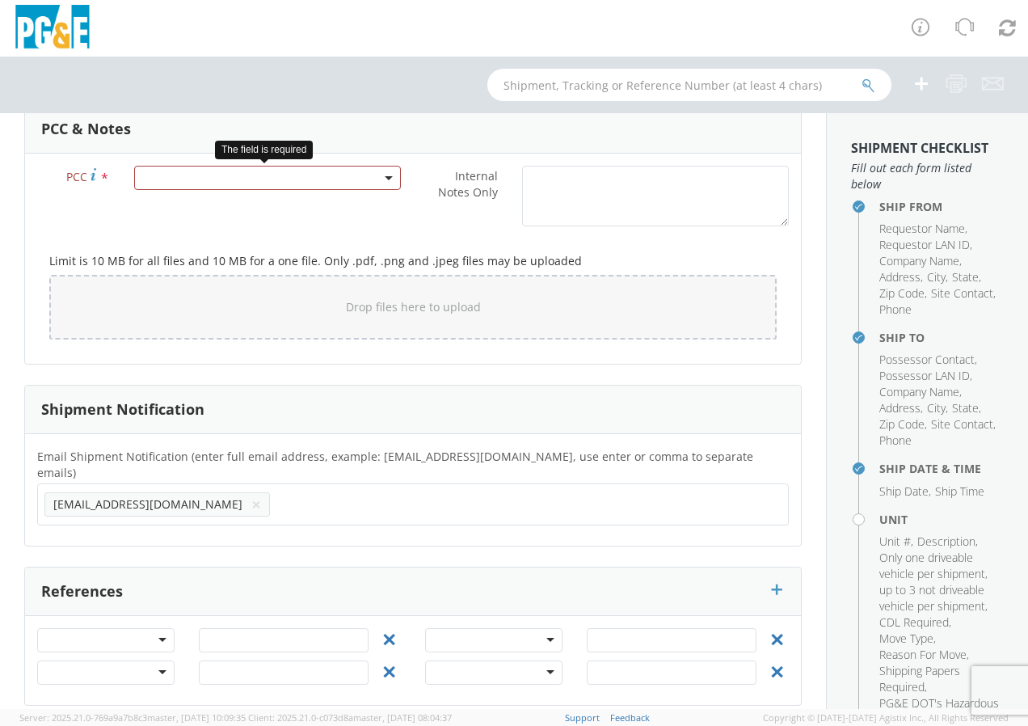
click at [373, 175] on span at bounding box center [267, 178] width 267 height 24
click at [229, 215] on input "number" at bounding box center [265, 204] width 254 height 24
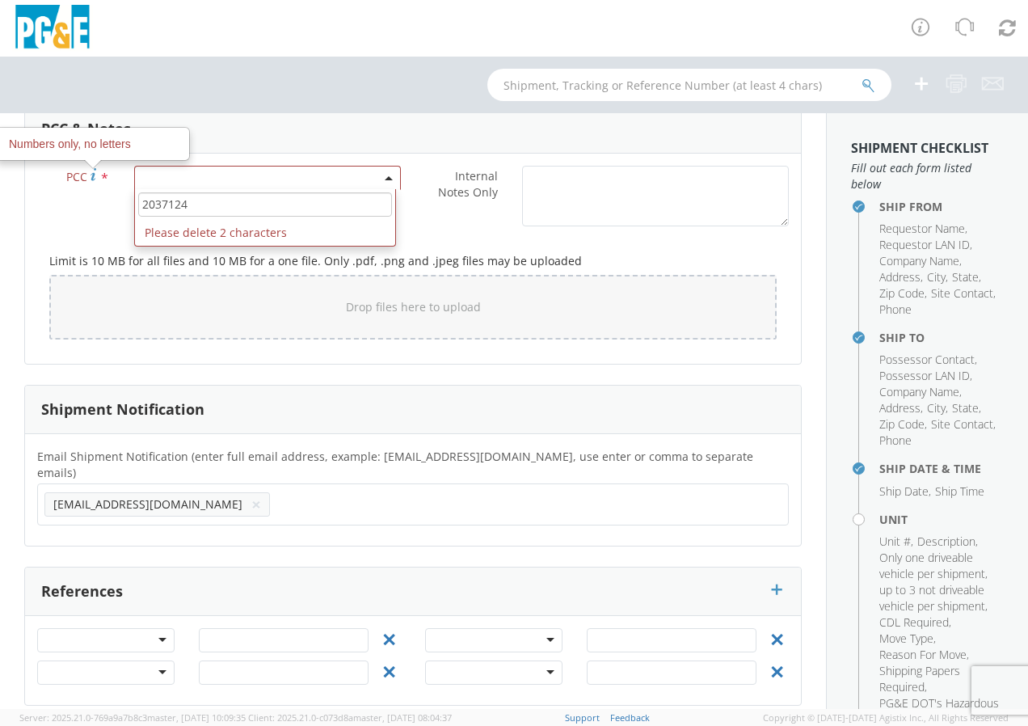
type input "2037124"
click at [93, 175] on use at bounding box center [94, 174] width 6 height 12
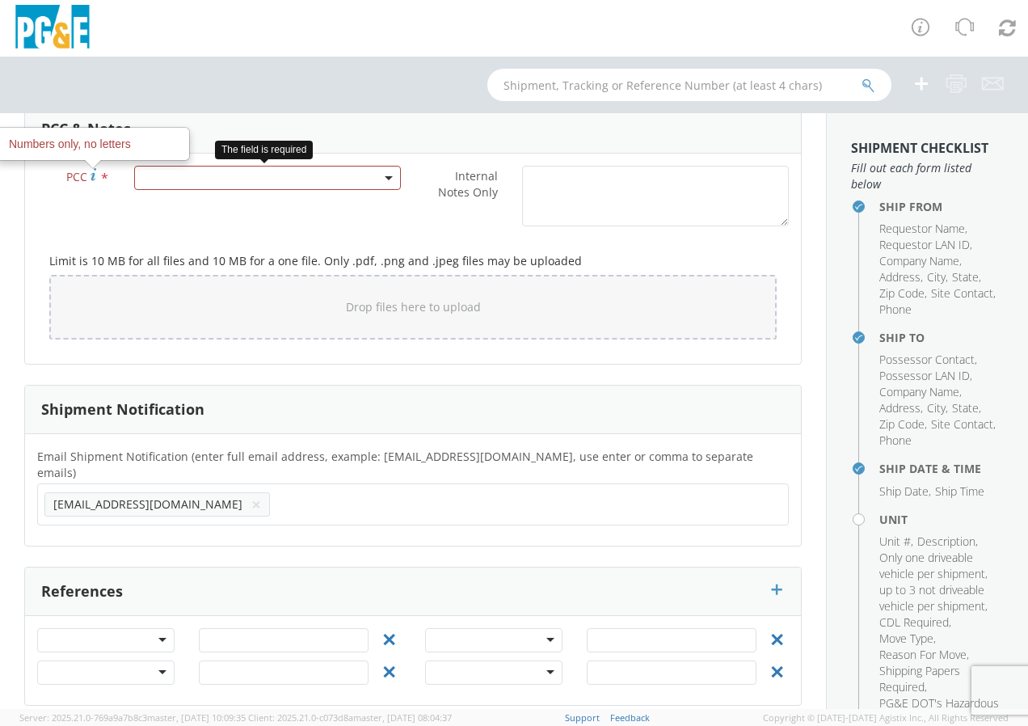
click at [155, 173] on span at bounding box center [267, 178] width 267 height 24
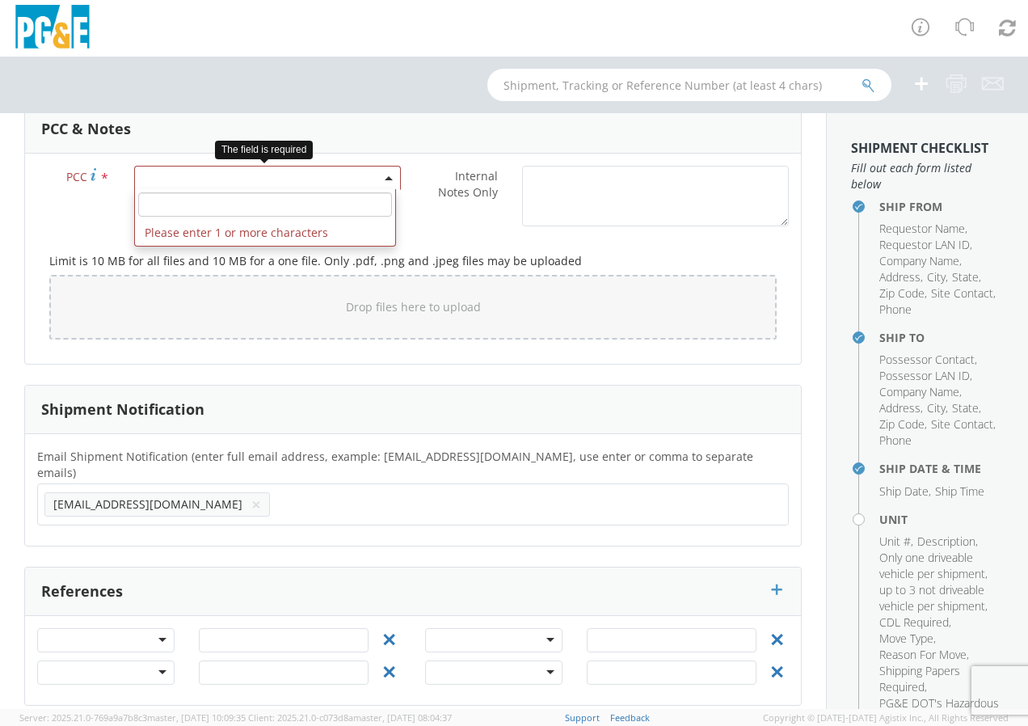
click at [275, 202] on input "number" at bounding box center [265, 204] width 254 height 24
click at [138, 204] on input "7124" at bounding box center [265, 204] width 254 height 24
click at [157, 209] on input "7124" at bounding box center [265, 204] width 254 height 24
click at [163, 207] on input "7124" at bounding box center [265, 204] width 254 height 24
click at [198, 195] on input "7124" at bounding box center [265, 204] width 254 height 24
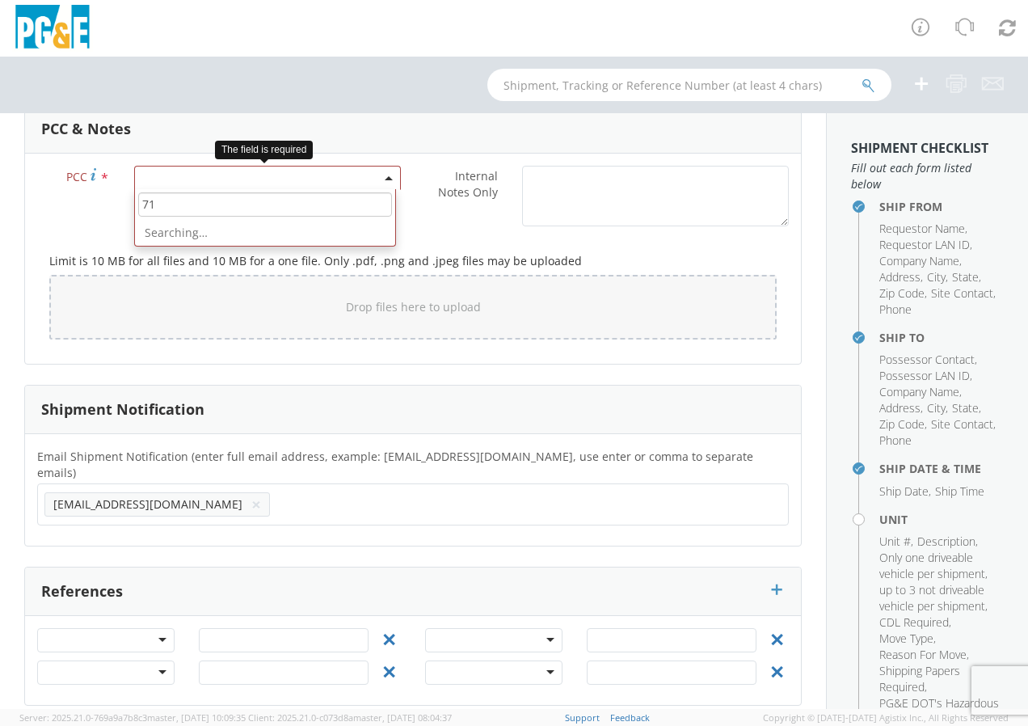
type input "7"
type input "2"
type input "37124"
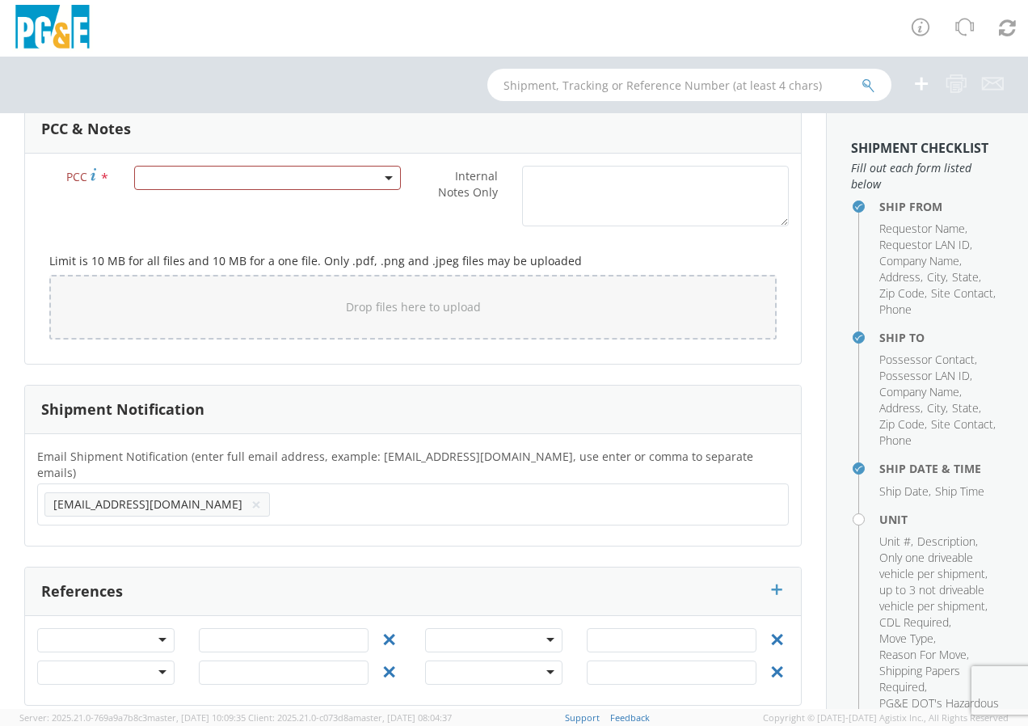
click at [425, 245] on div "Limit is 10 MB for all files and 10 MB for a one file. Only .pdf, .png and .jpe…" at bounding box center [413, 292] width 752 height 117
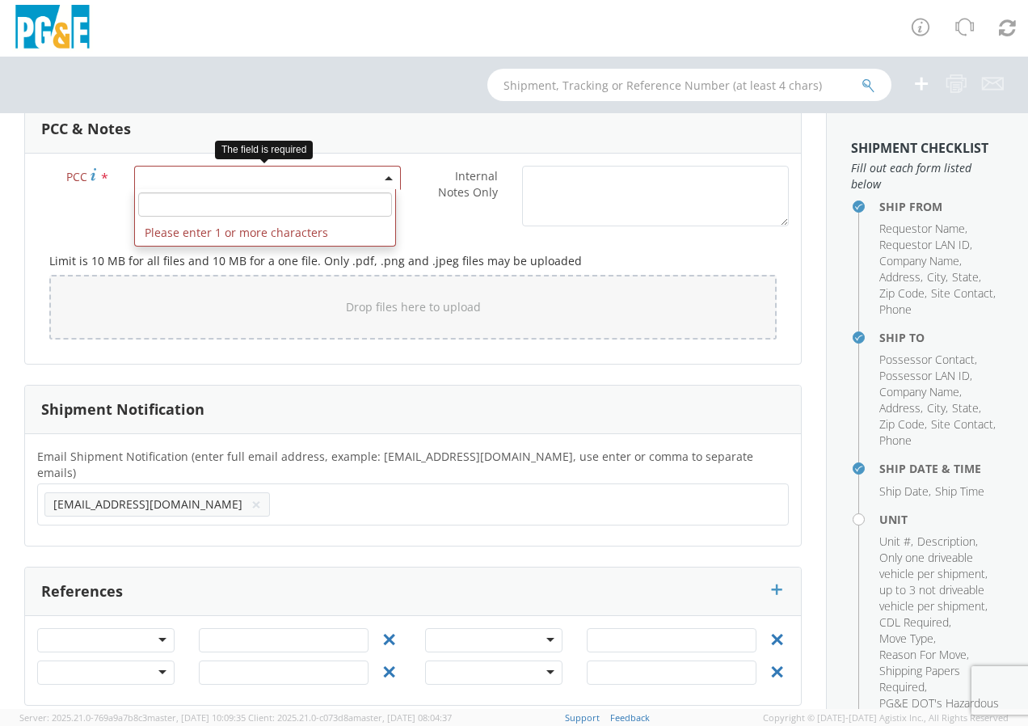
click at [388, 169] on span at bounding box center [389, 178] width 3 height 24
click at [188, 190] on span at bounding box center [265, 204] width 260 height 31
click at [188, 205] on input "number" at bounding box center [265, 204] width 254 height 24
click at [188, 206] on input "number" at bounding box center [265, 204] width 254 height 24
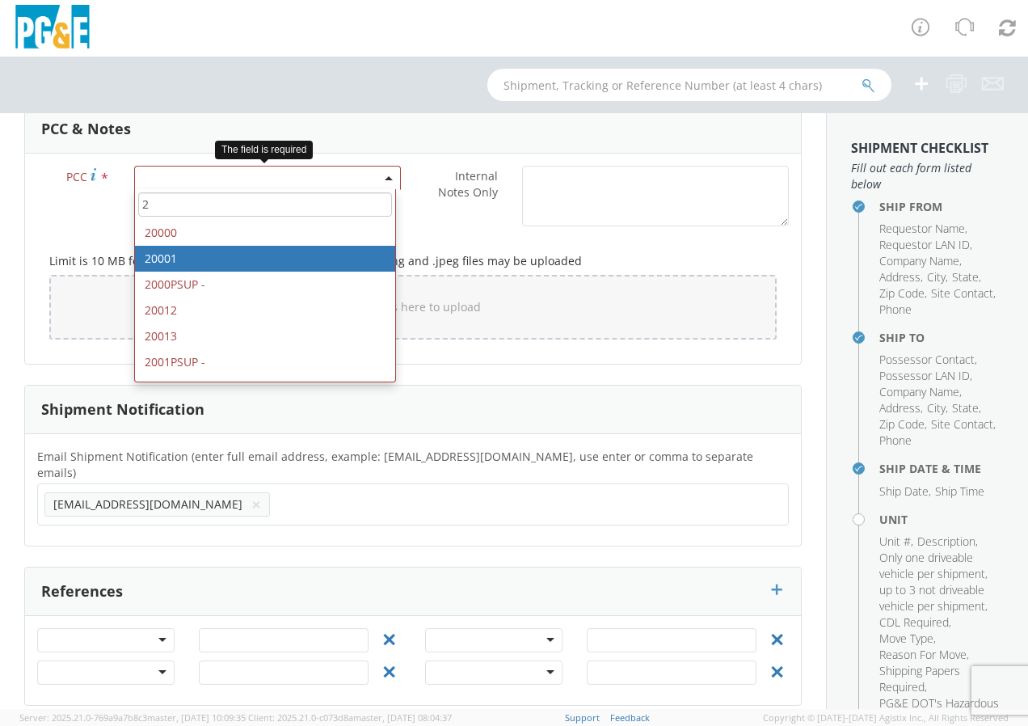
type input "2"
select select "20001"
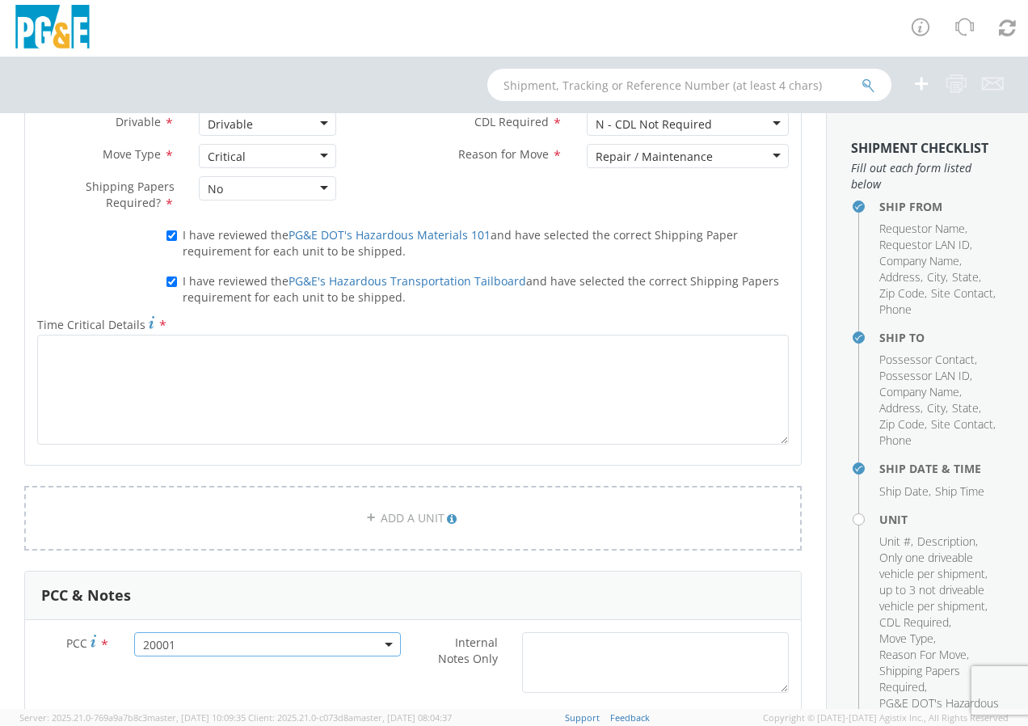
scroll to position [962, 0]
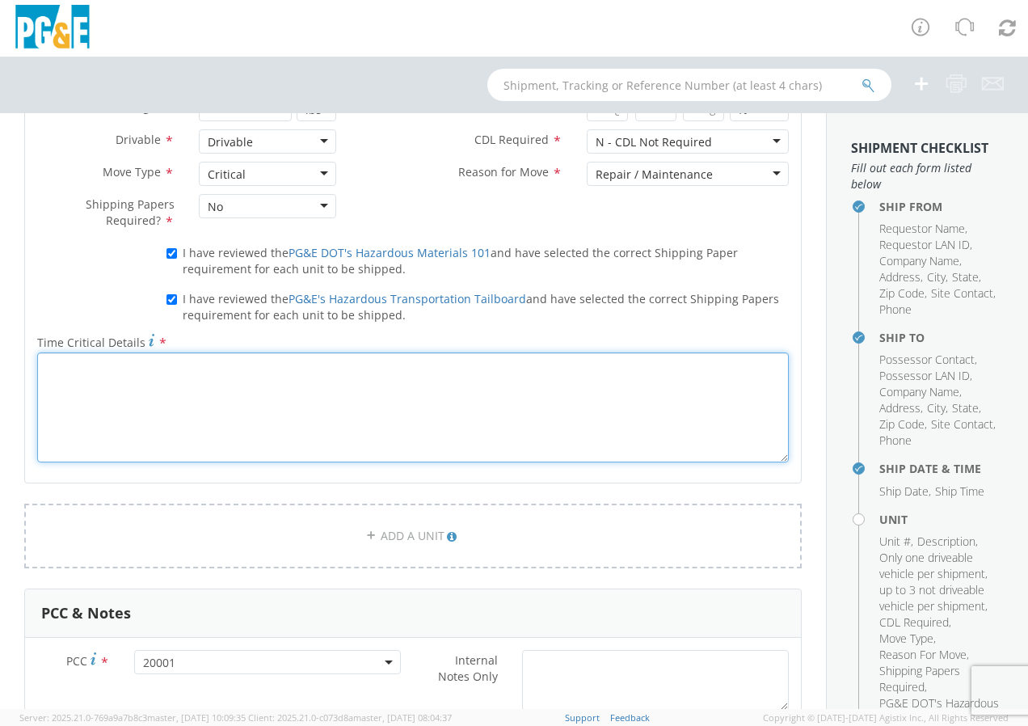
click at [132, 398] on textarea "Time Critical Details *" at bounding box center [413, 407] width 752 height 110
type textarea "y"
click at [175, 365] on textarea "petaluma yard closes at $3:30" at bounding box center [413, 407] width 752 height 110
click at [183, 368] on textarea "petaluma yard closes at $3:30" at bounding box center [413, 407] width 752 height 110
click at [206, 365] on textarea "petaluma yard closes at 3:30" at bounding box center [413, 407] width 752 height 110
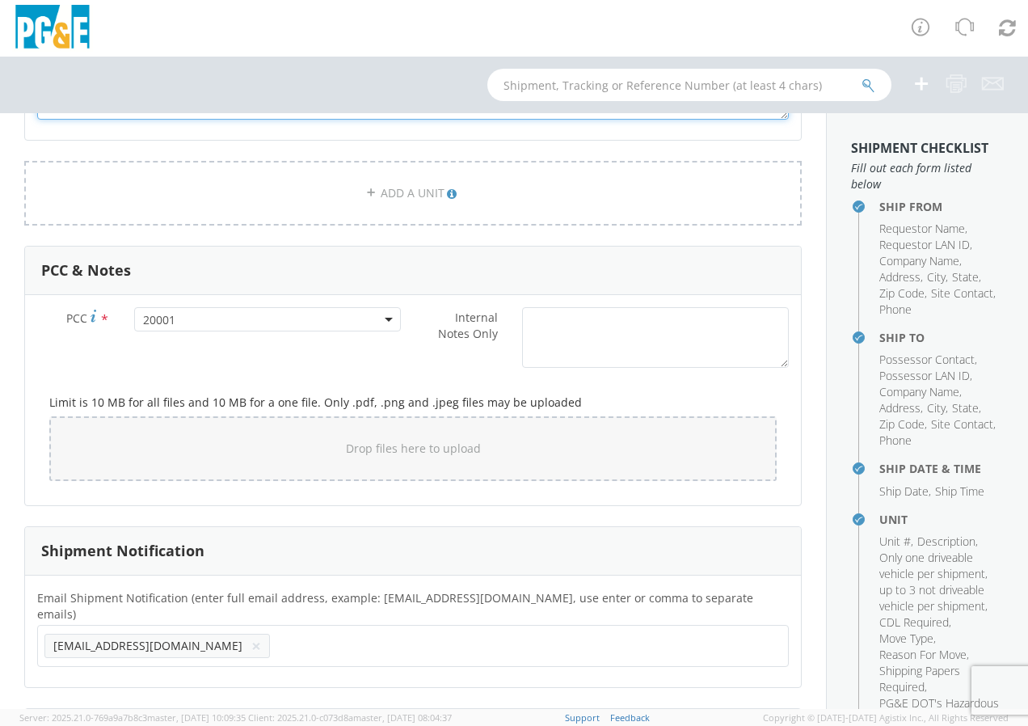
scroll to position [1447, 0]
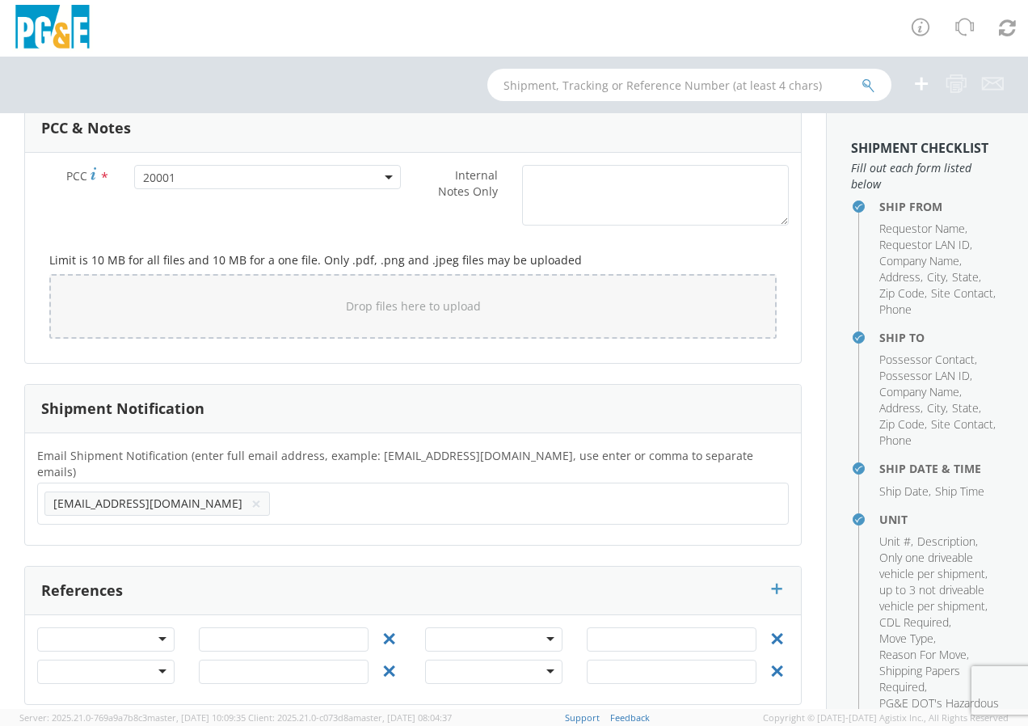
type textarea "petaluma yard closes at 3:30pm"
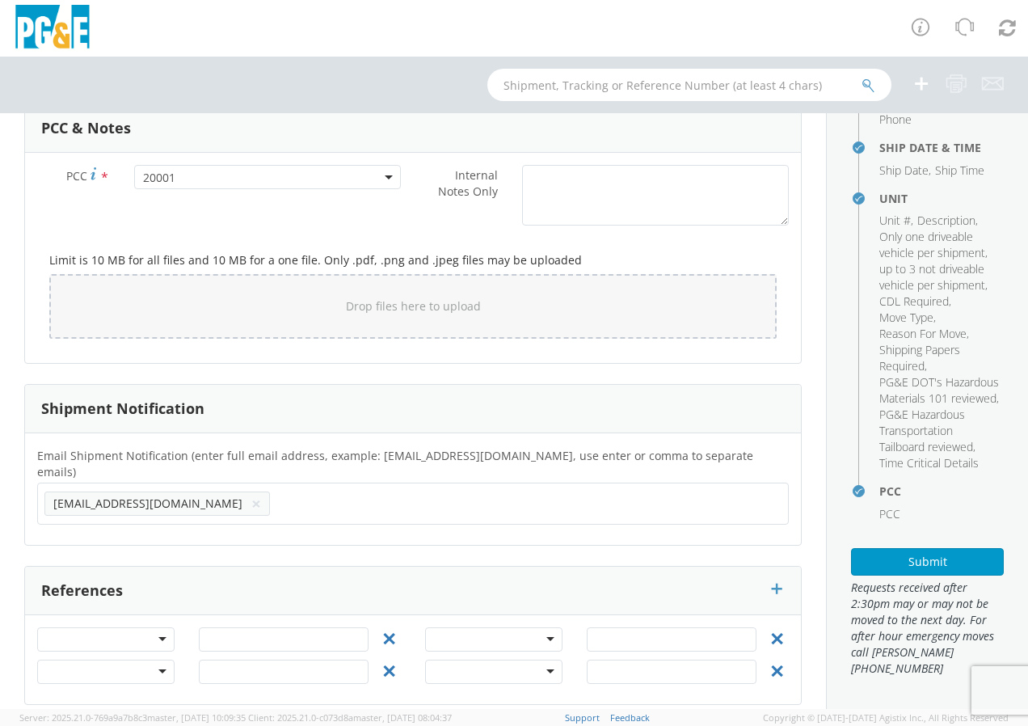
scroll to position [353, 0]
click at [943, 559] on button "Submit" at bounding box center [927, 561] width 153 height 27
